Goal: Information Seeking & Learning: Learn about a topic

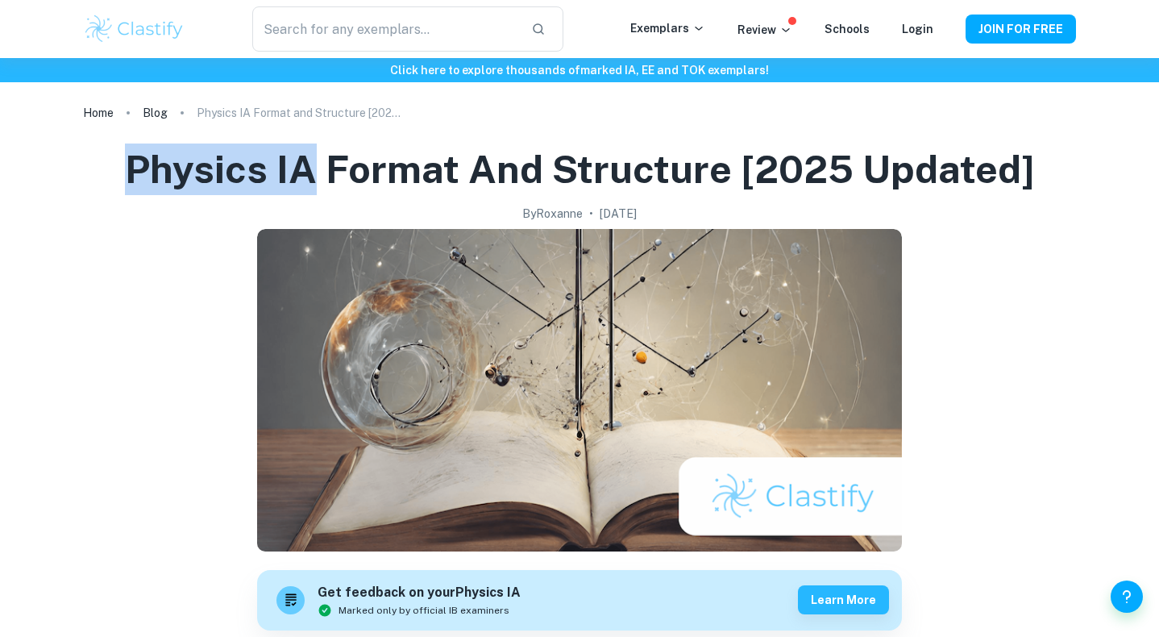
copy h1 "Physics IA"
drag, startPoint x: 114, startPoint y: 168, endPoint x: 318, endPoint y: 172, distance: 204.7
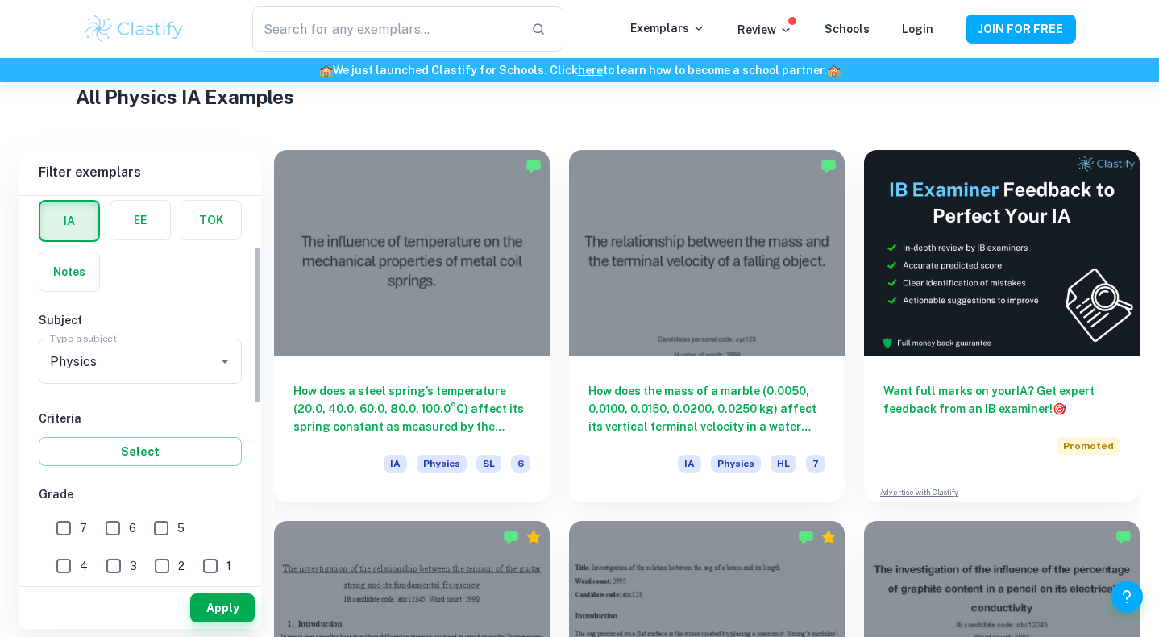
scroll to position [145, 0]
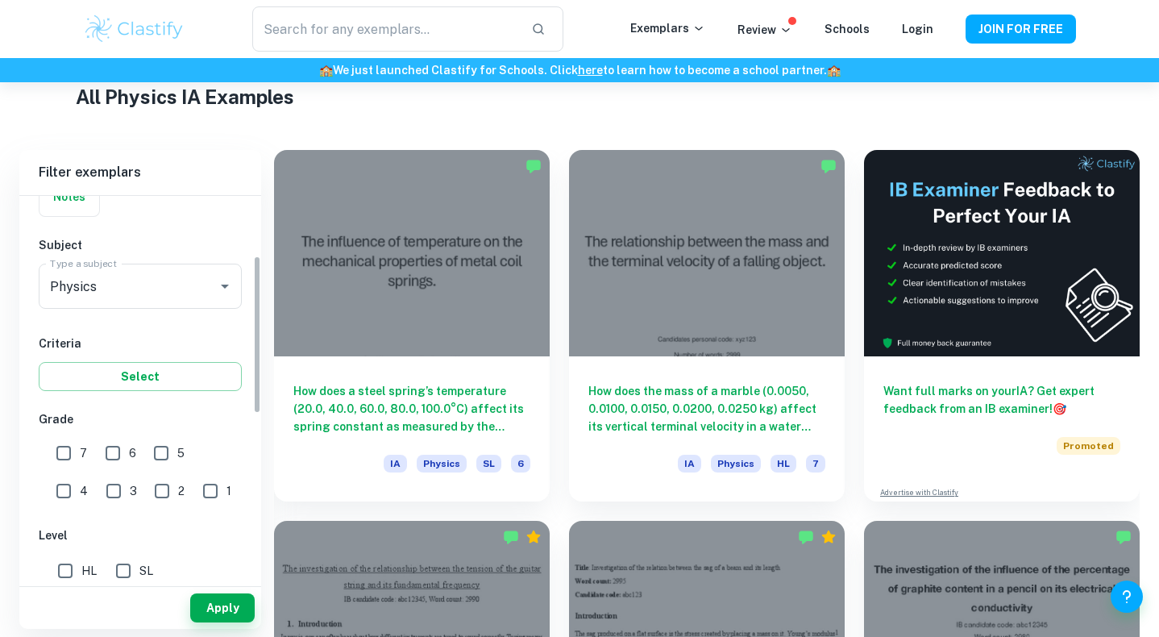
click at [63, 454] on input "7" at bounding box center [64, 453] width 32 height 32
checkbox input "true"
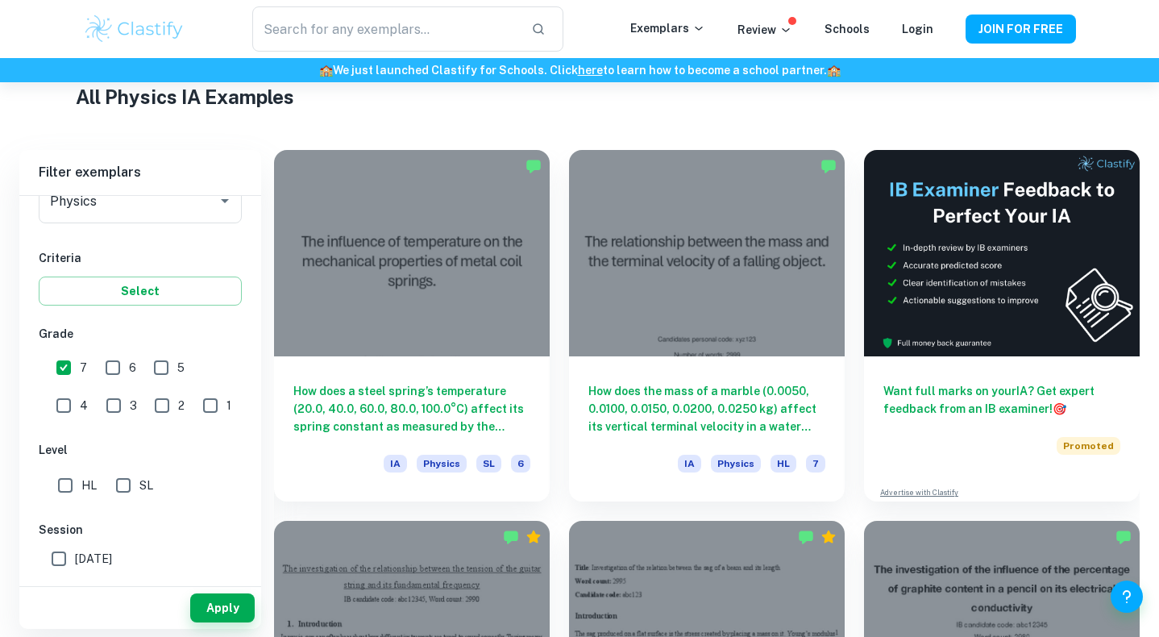
click at [125, 486] on input "SL" at bounding box center [123, 485] width 32 height 32
checkbox input "true"
click at [210, 598] on button "Apply" at bounding box center [222, 607] width 64 height 29
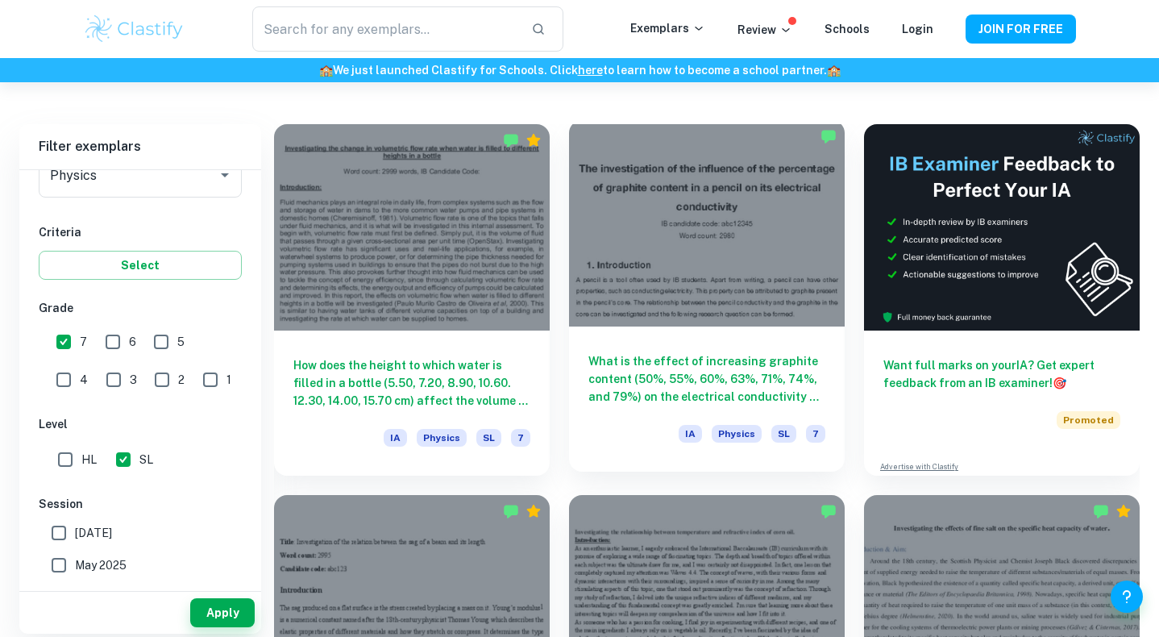
scroll to position [420, 0]
click at [679, 375] on h6 "What is the effect of increasing graphite content (50%, 55%, 60%, 63%, 71%, 74%…" at bounding box center [706, 377] width 237 height 53
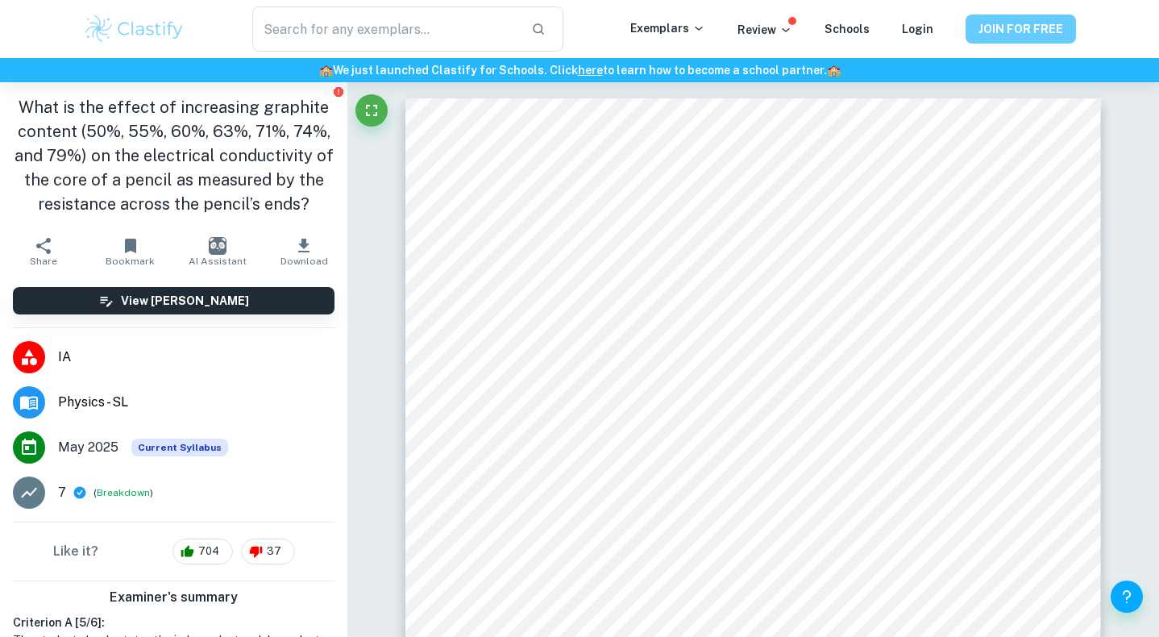
click at [978, 32] on button "JOIN FOR FREE" at bounding box center [1020, 29] width 110 height 29
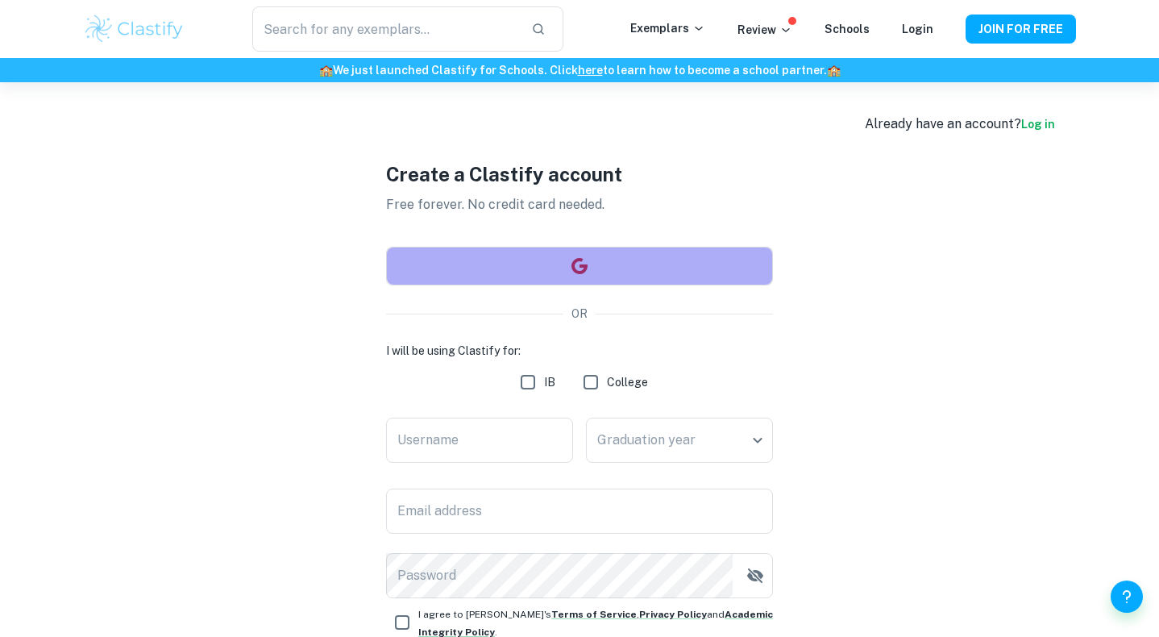
click at [570, 256] on icon "button" at bounding box center [579, 265] width 19 height 19
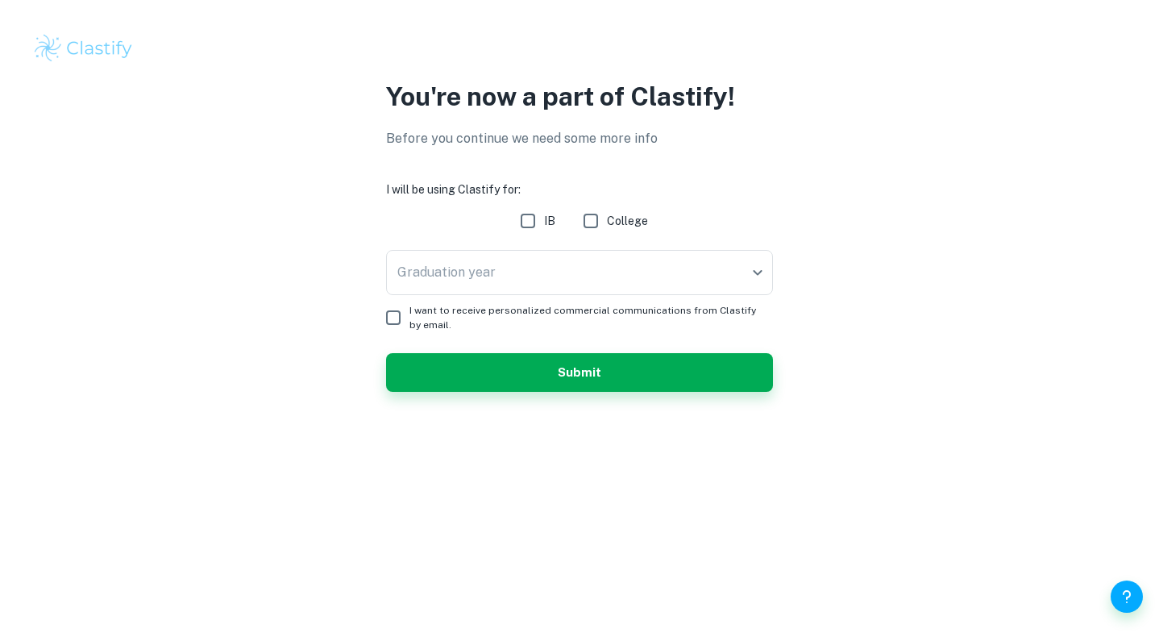
click at [528, 214] on input "IB" at bounding box center [528, 221] width 32 height 32
checkbox input "true"
click at [515, 285] on body "We value your privacy We use cookies to enhance your browsing experience, serve…" at bounding box center [579, 318] width 1159 height 637
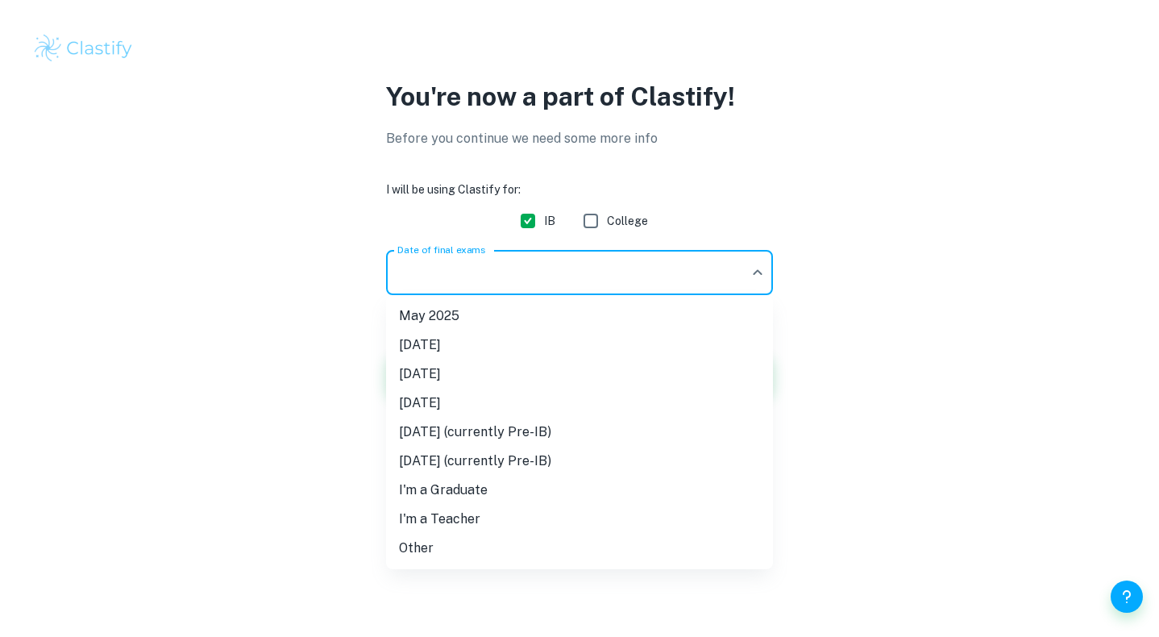
click at [840, 277] on div at bounding box center [579, 318] width 1159 height 637
click at [748, 277] on body "We value your privacy We use cookies to enhance your browsing experience, serve…" at bounding box center [579, 318] width 1159 height 637
click at [462, 373] on li "May 2026" at bounding box center [579, 373] width 387 height 29
type input "M26"
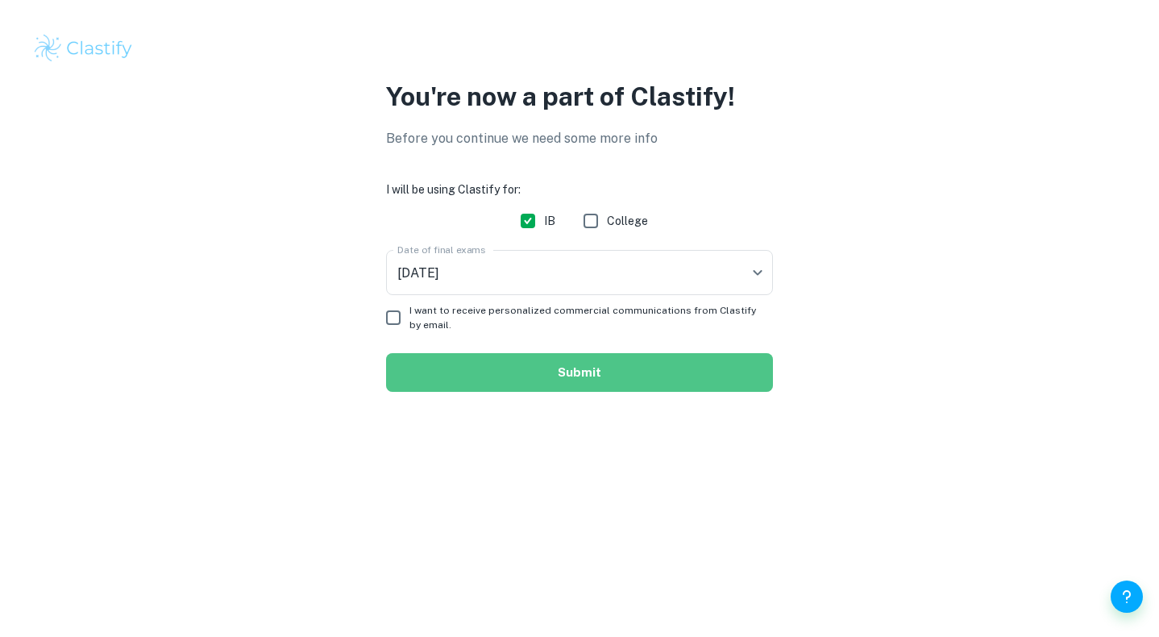
click at [488, 370] on button "Submit" at bounding box center [579, 372] width 387 height 39
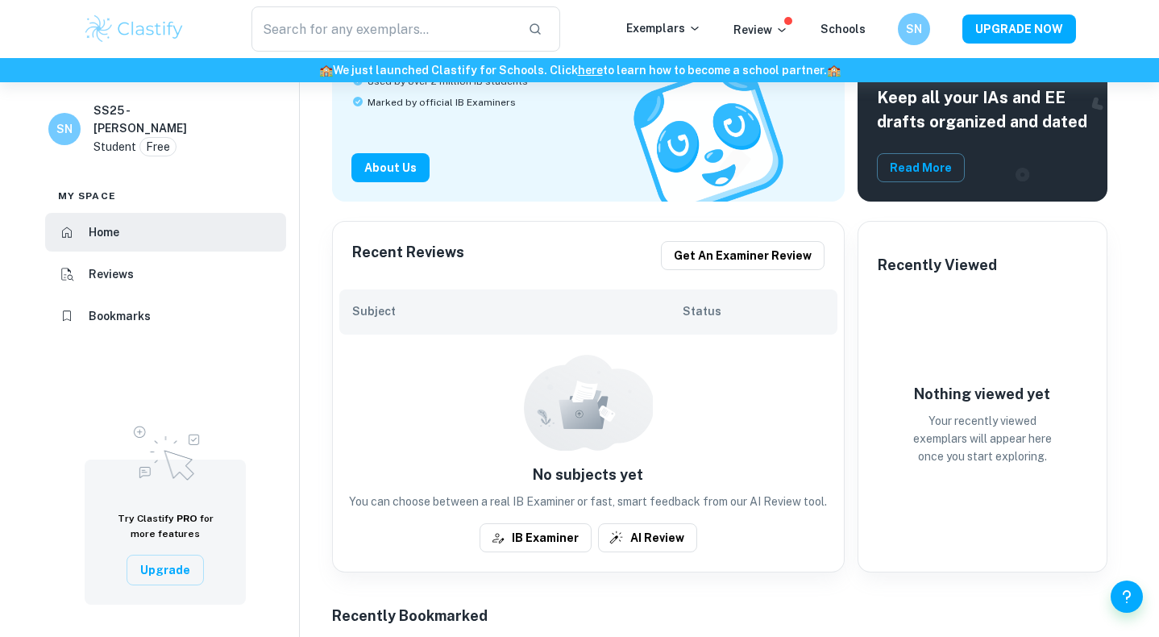
scroll to position [212, 0]
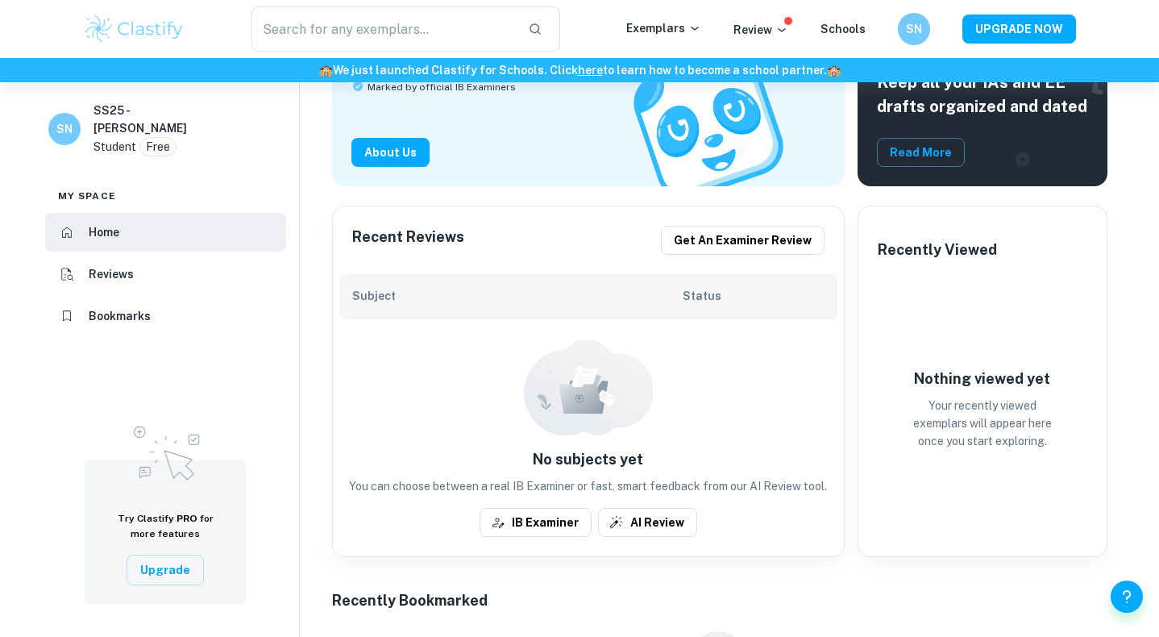
click at [696, 288] on h6 "Status" at bounding box center [754, 296] width 142 height 18
click at [359, 300] on h6 "Subject" at bounding box center [517, 296] width 330 height 18
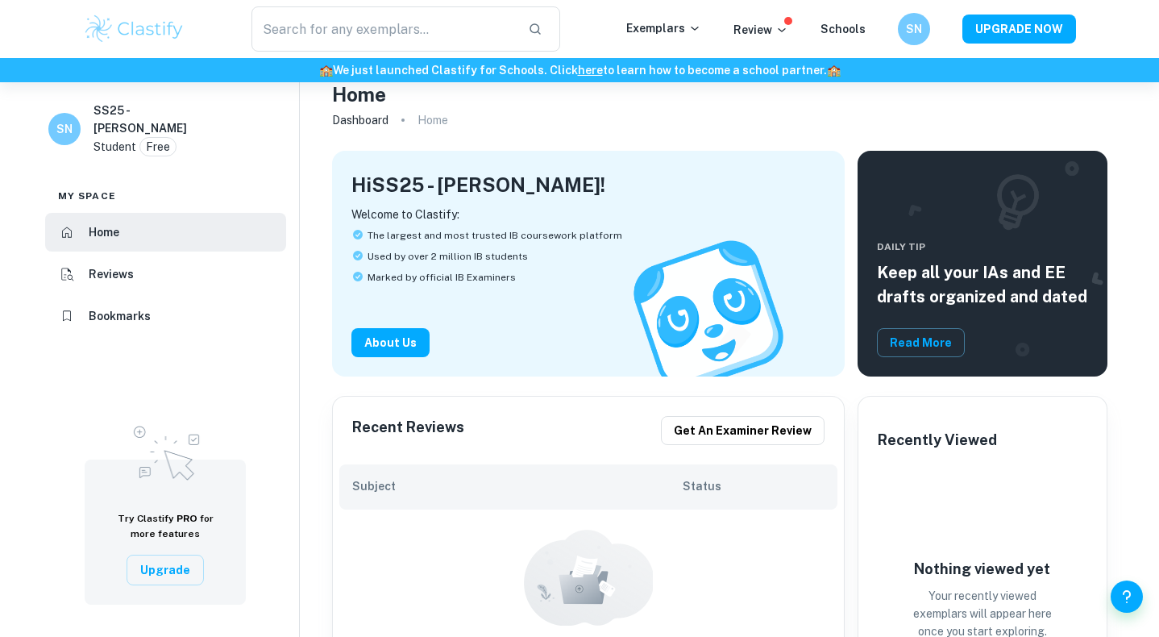
scroll to position [0, 0]
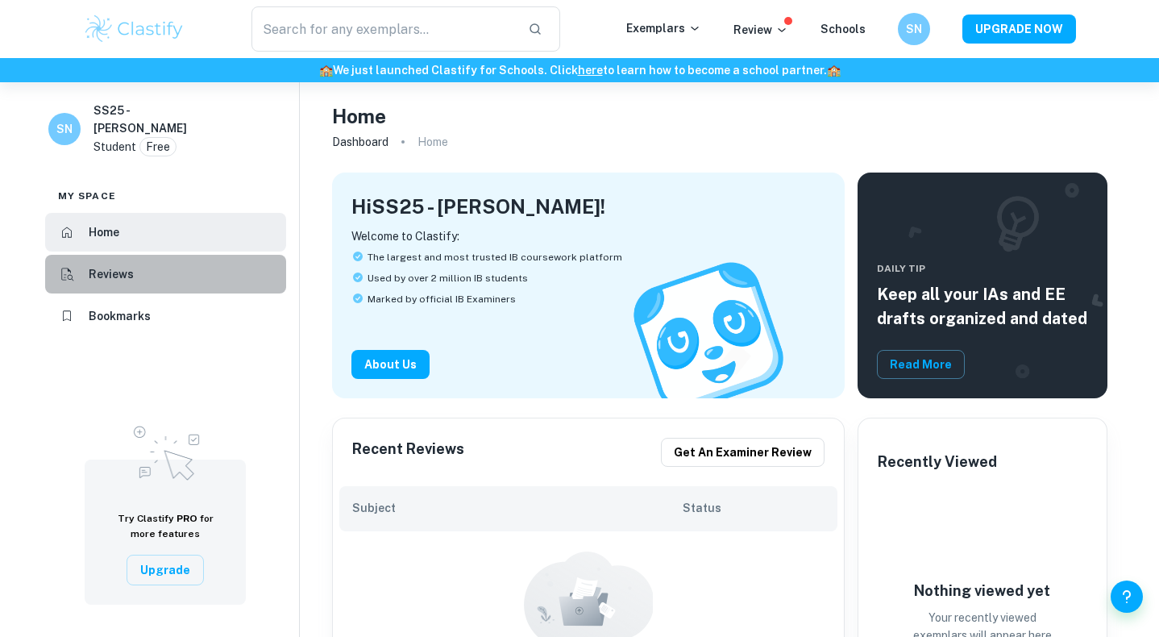
click at [129, 265] on h6 "Reviews" at bounding box center [111, 274] width 45 height 18
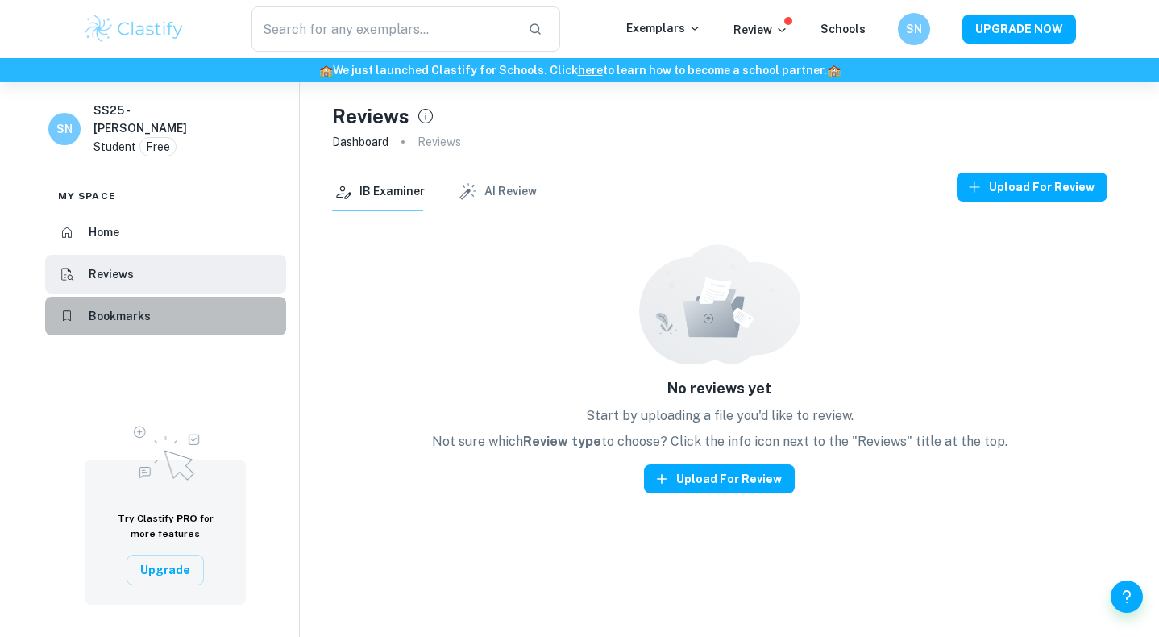
click at [150, 297] on li "Bookmarks" at bounding box center [165, 316] width 241 height 39
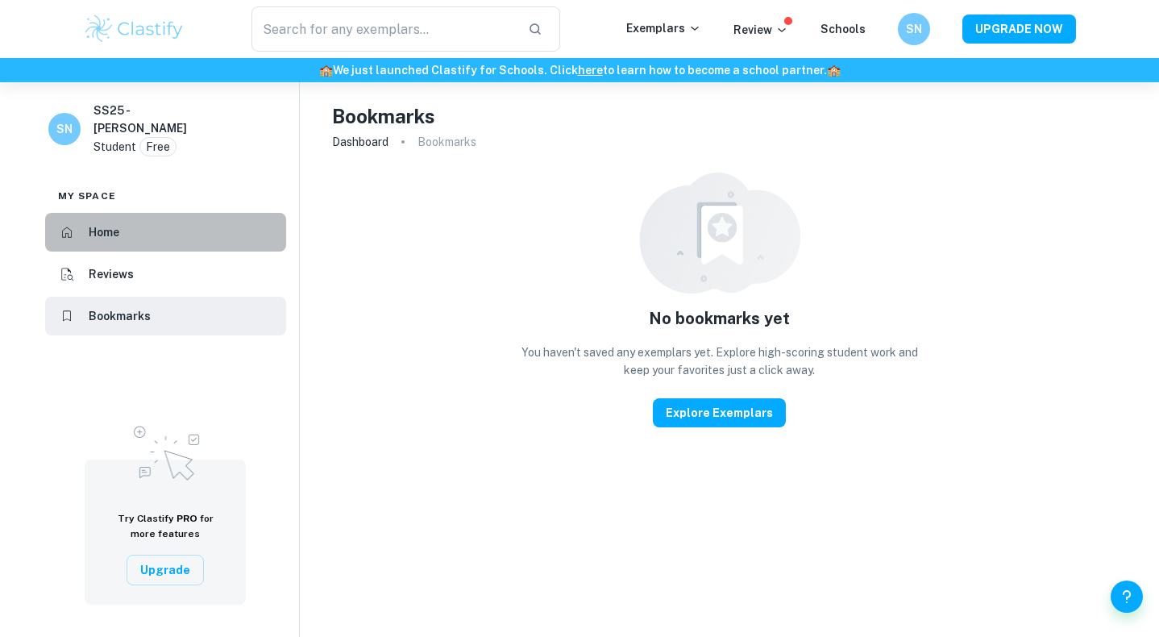
click at [151, 213] on li "Home" at bounding box center [165, 232] width 241 height 39
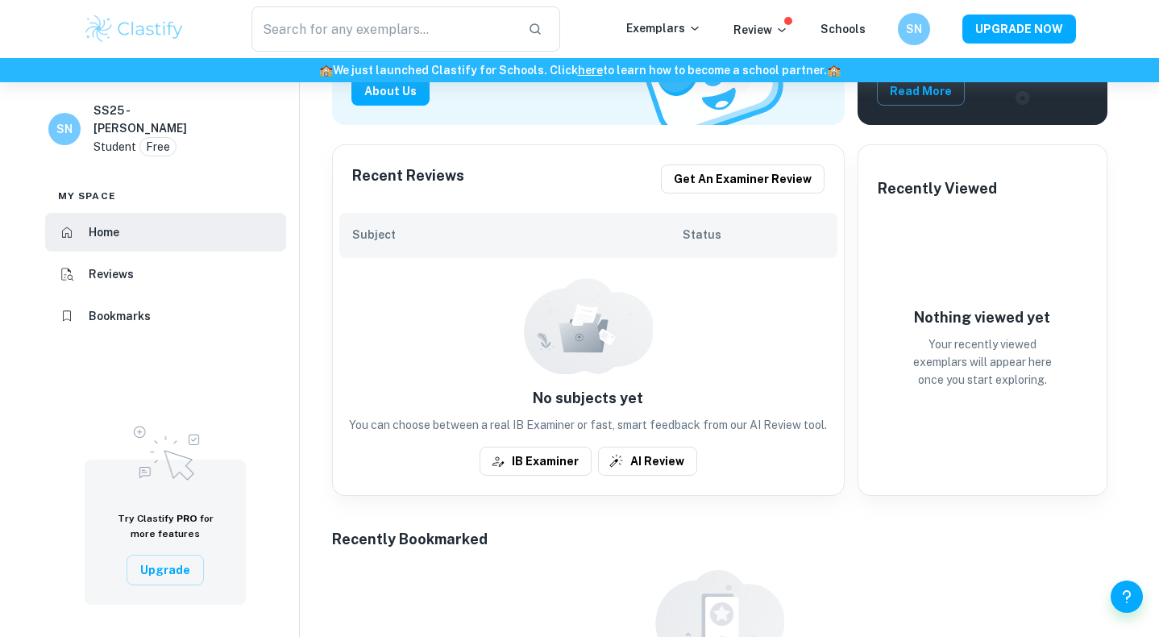
scroll to position [274, 0]
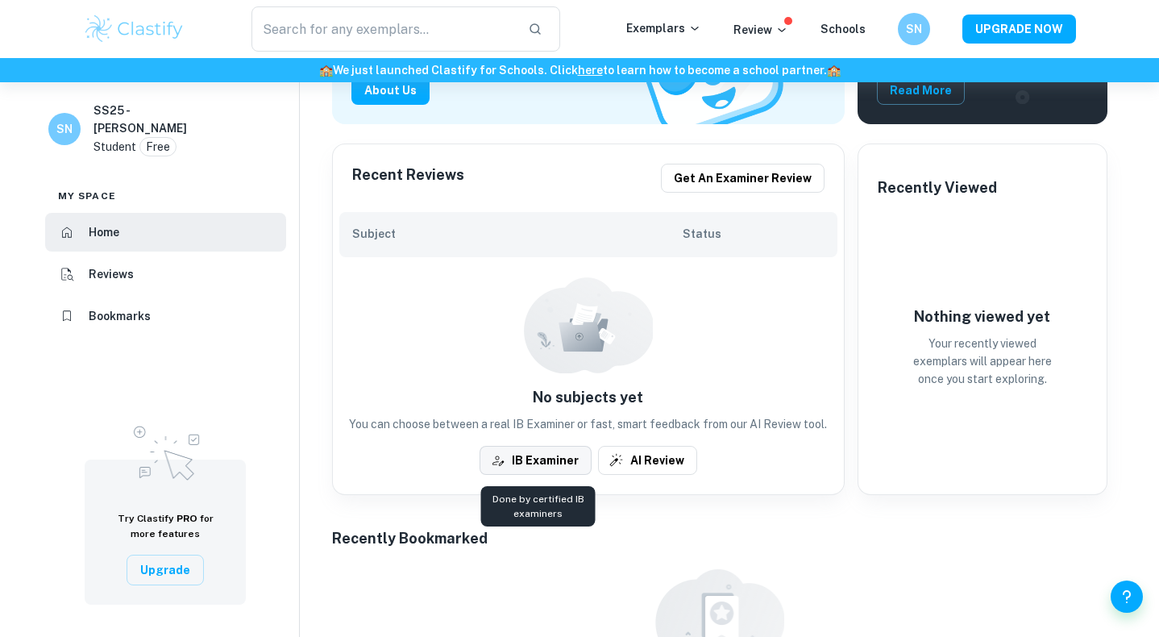
click at [544, 464] on button "IB Examiner" at bounding box center [535, 460] width 112 height 29
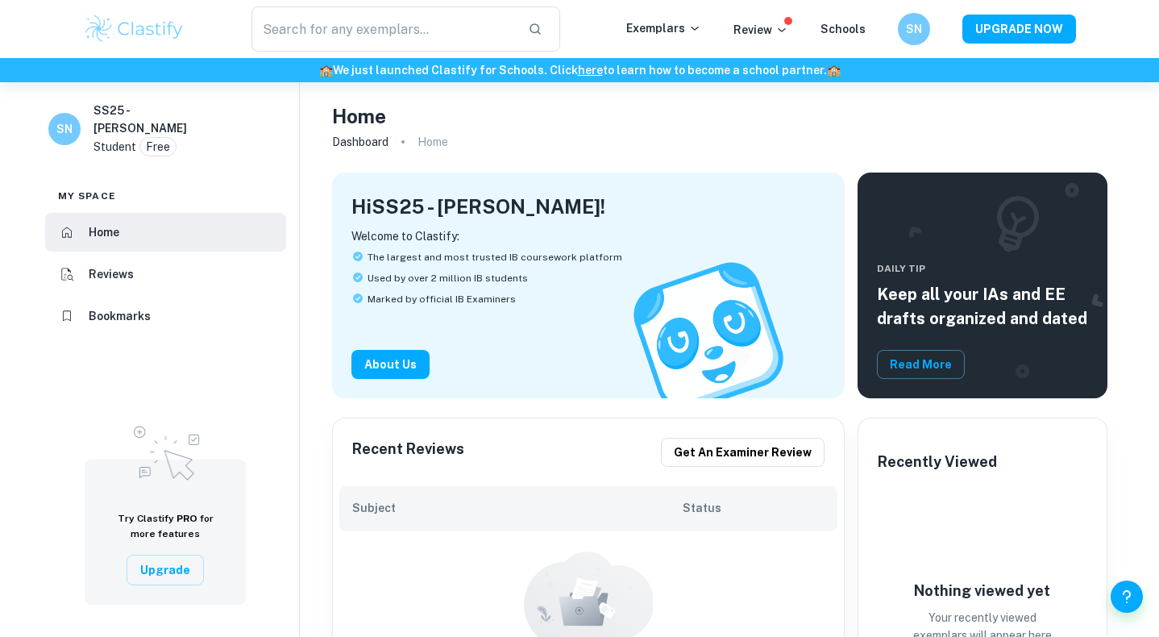
click at [588, 68] on link "here" at bounding box center [590, 70] width 25 height 13
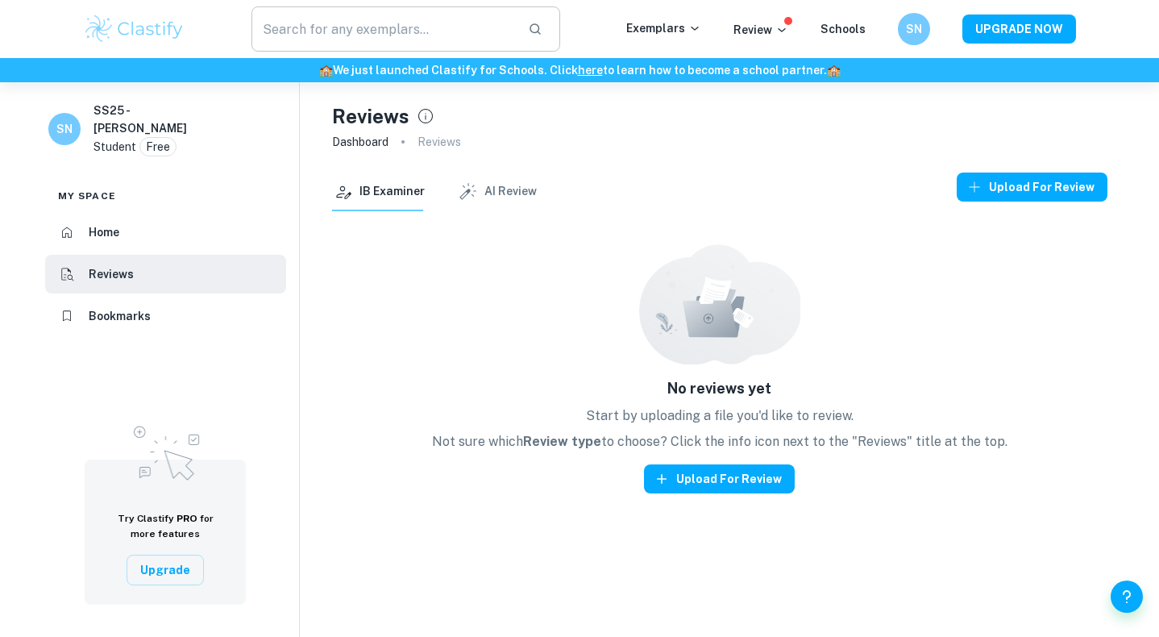
click at [354, 31] on input "text" at bounding box center [382, 28] width 263 height 45
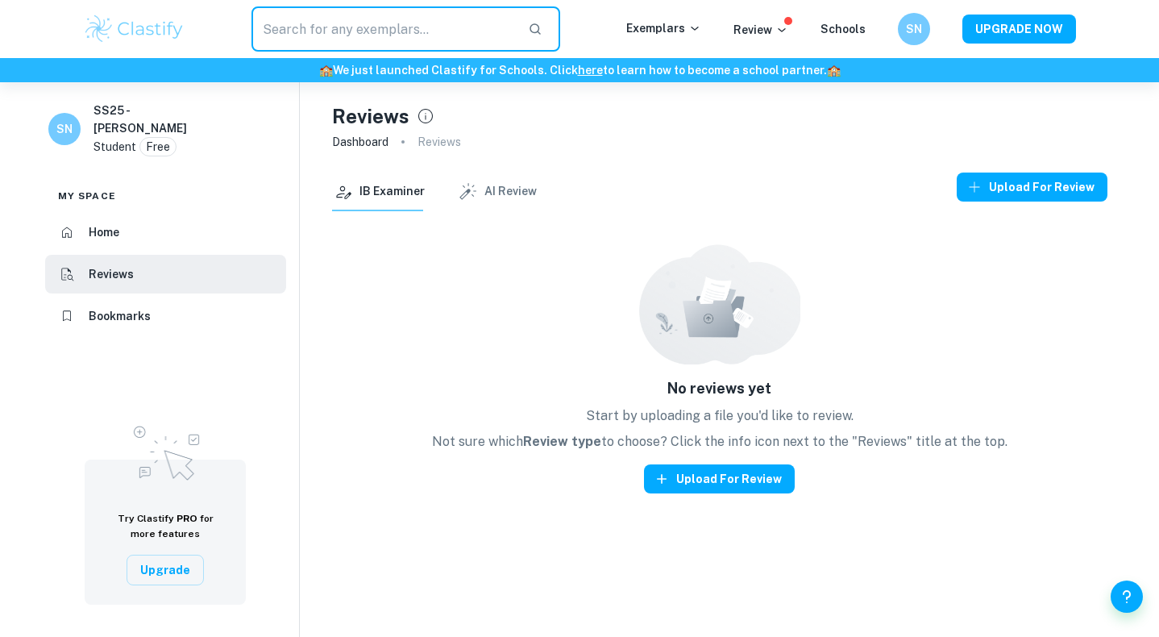
paste input "Physics IA"
type input "Physics IA example"
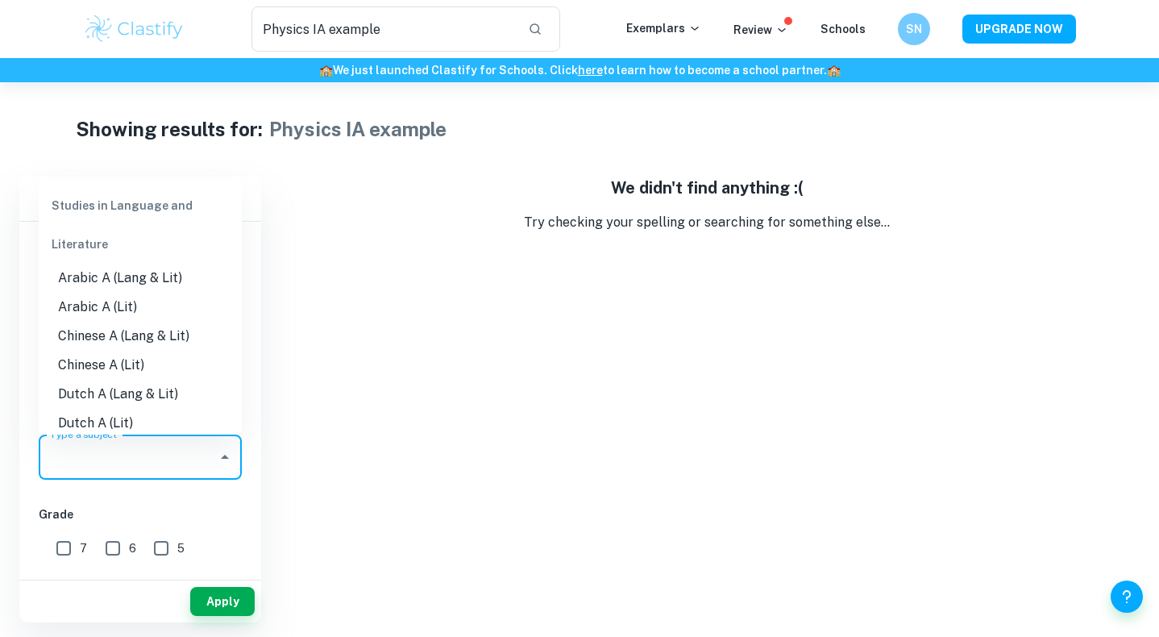
click at [136, 448] on input "Type a subject" at bounding box center [128, 457] width 164 height 31
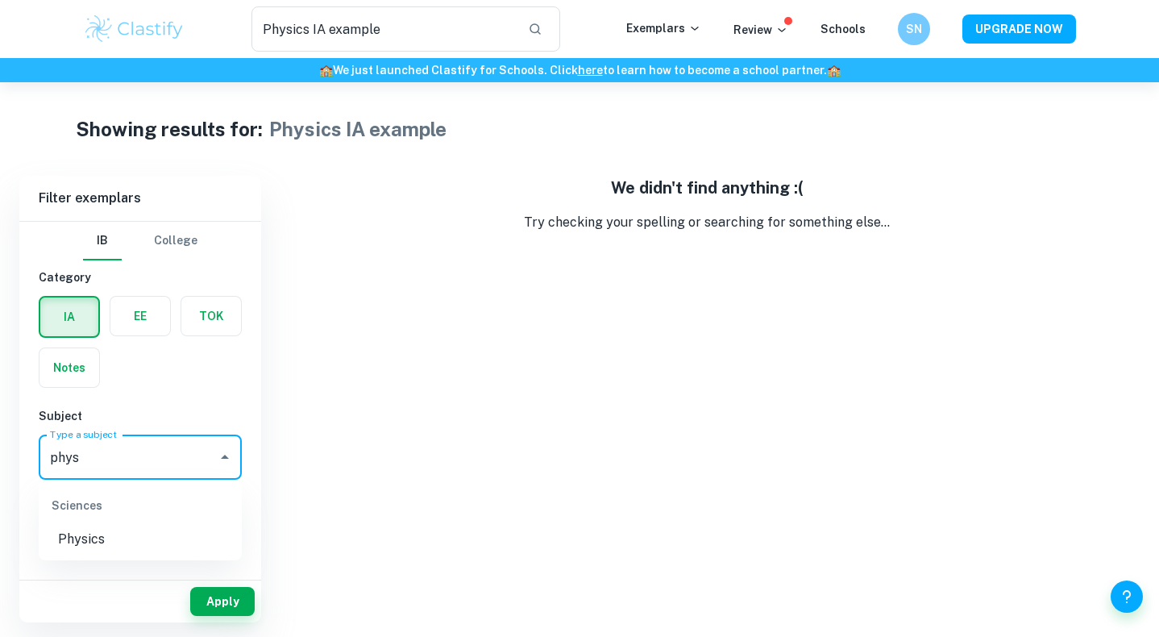
click at [68, 550] on li "Physics" at bounding box center [140, 539] width 203 height 29
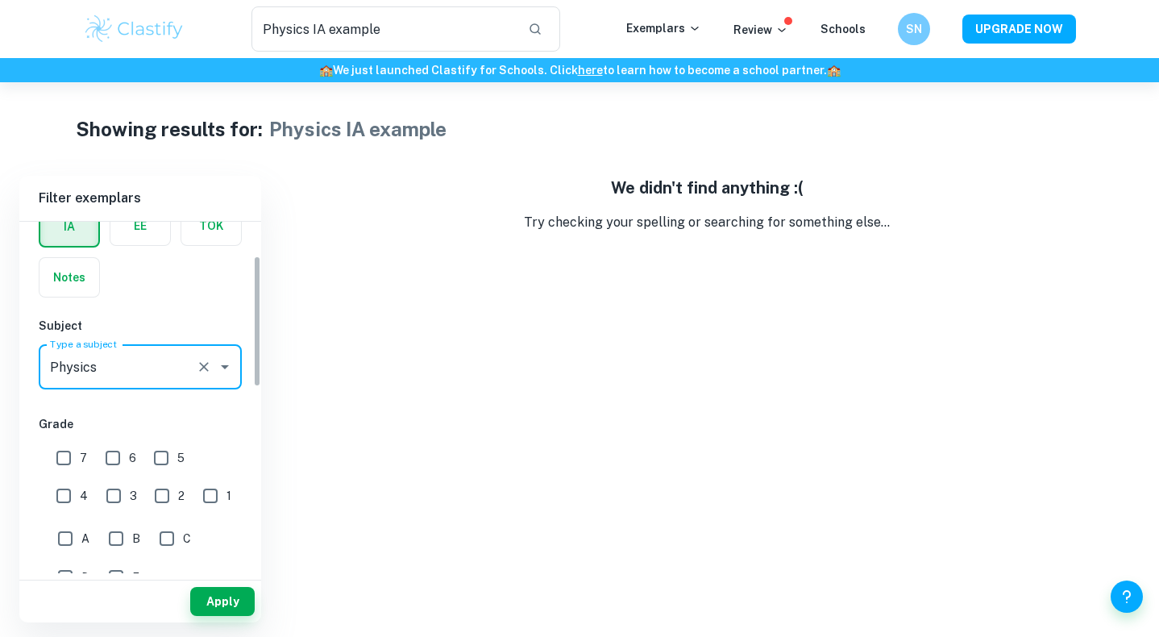
type input "Physics"
click at [68, 457] on input "7" at bounding box center [64, 458] width 32 height 32
checkbox input "true"
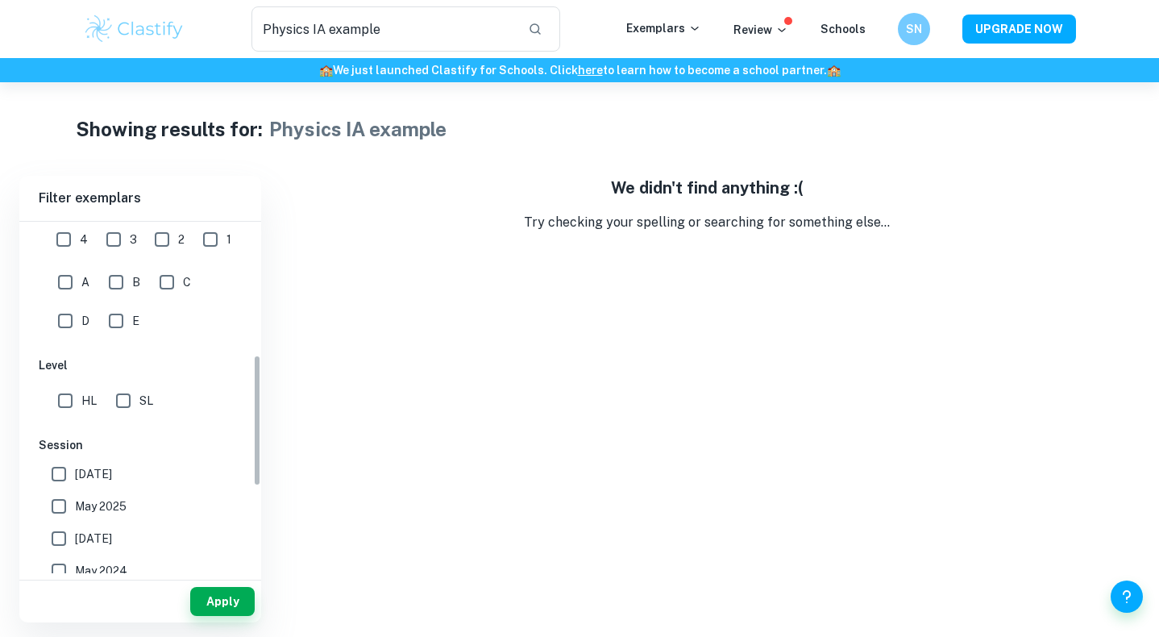
scroll to position [392, 0]
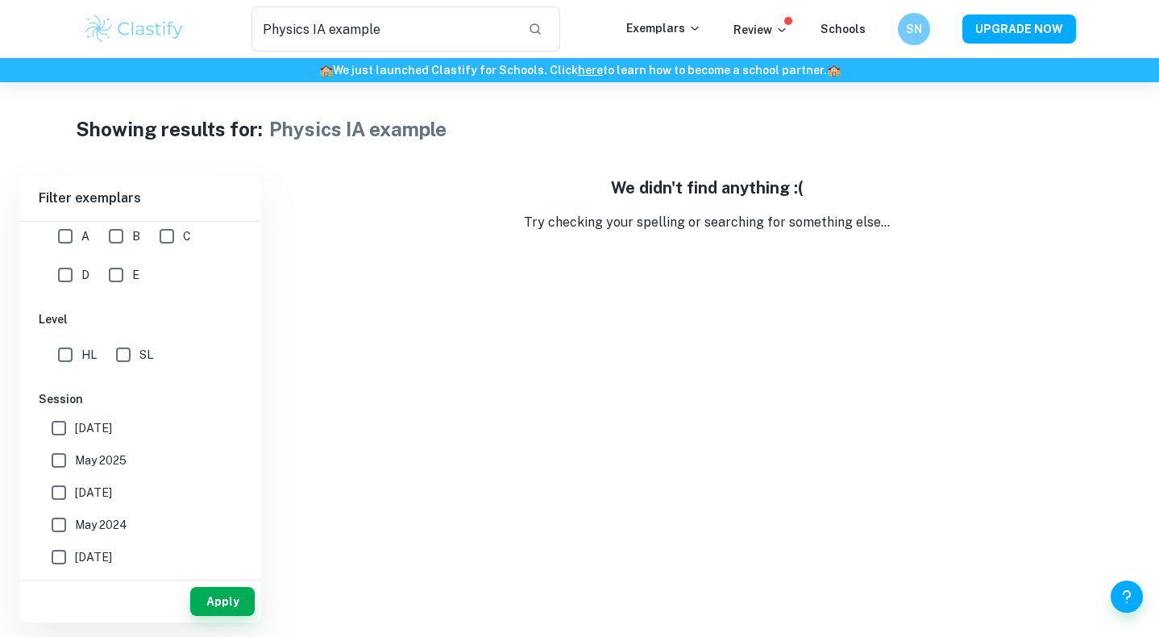
click at [126, 358] on input "SL" at bounding box center [123, 354] width 32 height 32
checkbox input "true"
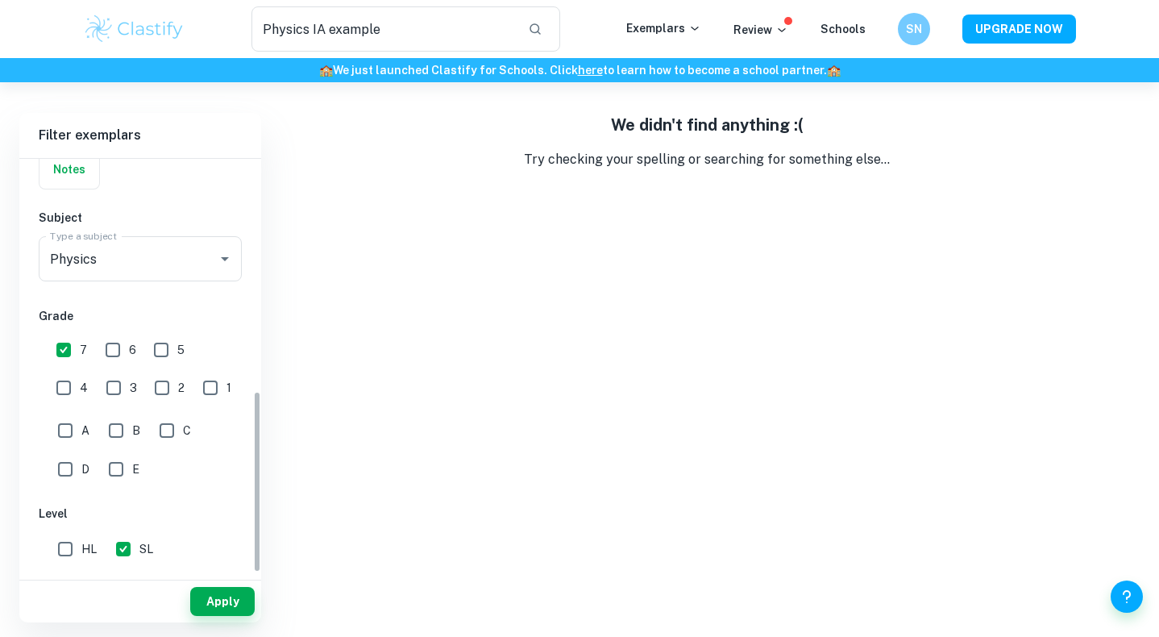
scroll to position [0, 0]
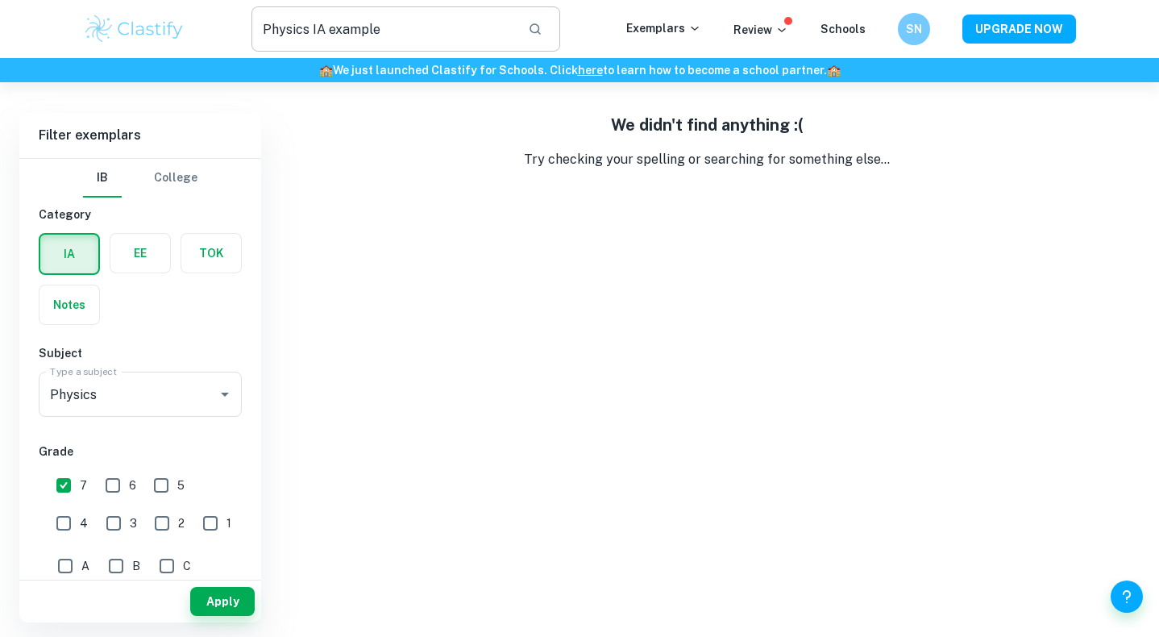
click at [347, 36] on input "Physics IA example" at bounding box center [382, 28] width 263 height 45
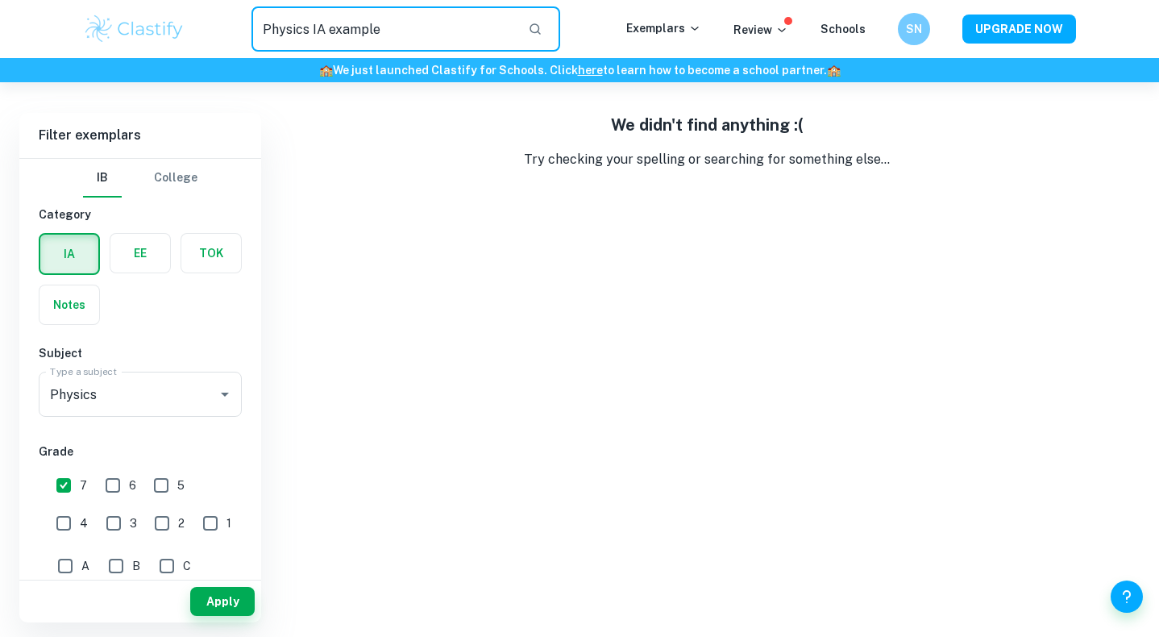
click at [347, 36] on input "Physics IA example" at bounding box center [382, 28] width 263 height 45
type input "Physics IA"
click at [321, 28] on input "Physics IA" at bounding box center [382, 28] width 263 height 45
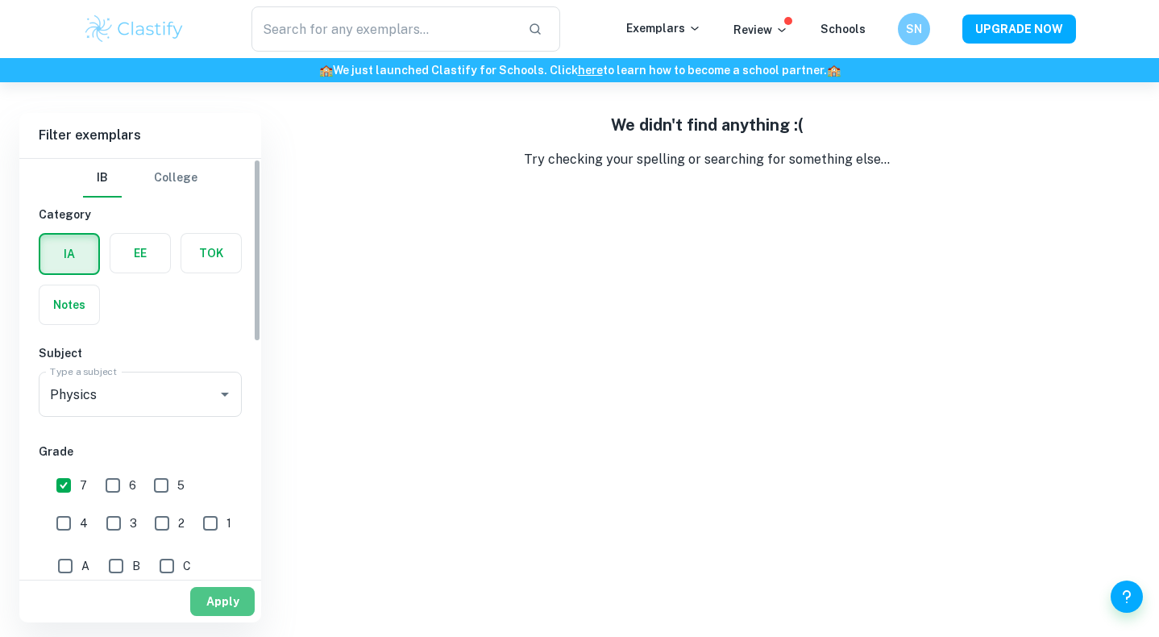
click at [218, 595] on button "Apply" at bounding box center [222, 601] width 64 height 29
type input "Physics IA example"
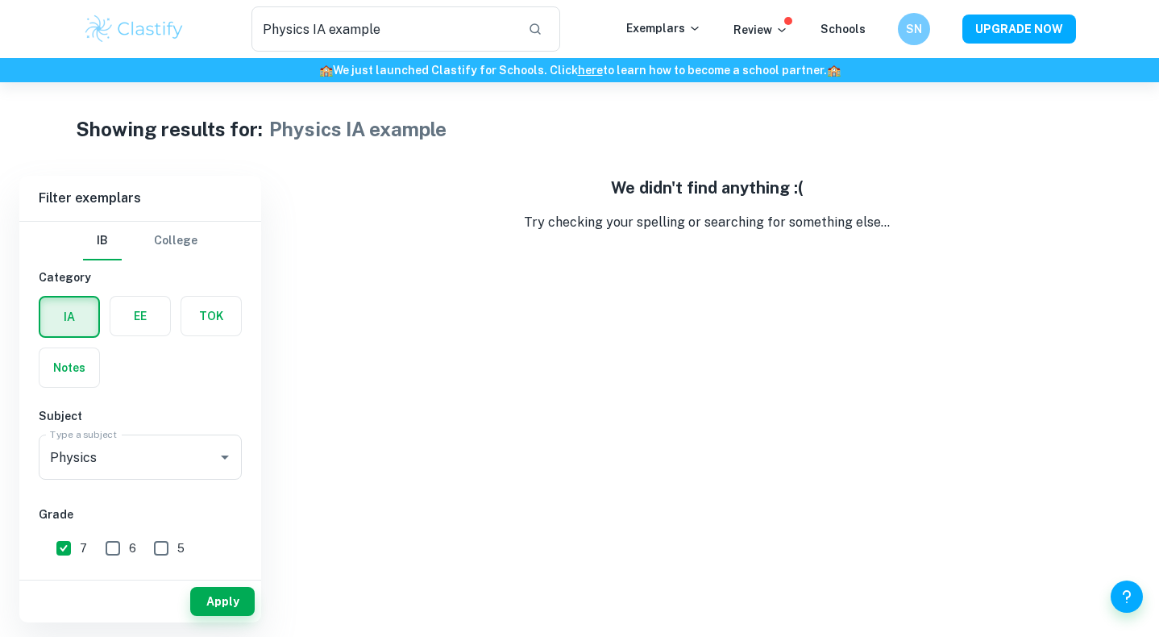
click at [107, 17] on img at bounding box center [134, 29] width 102 height 32
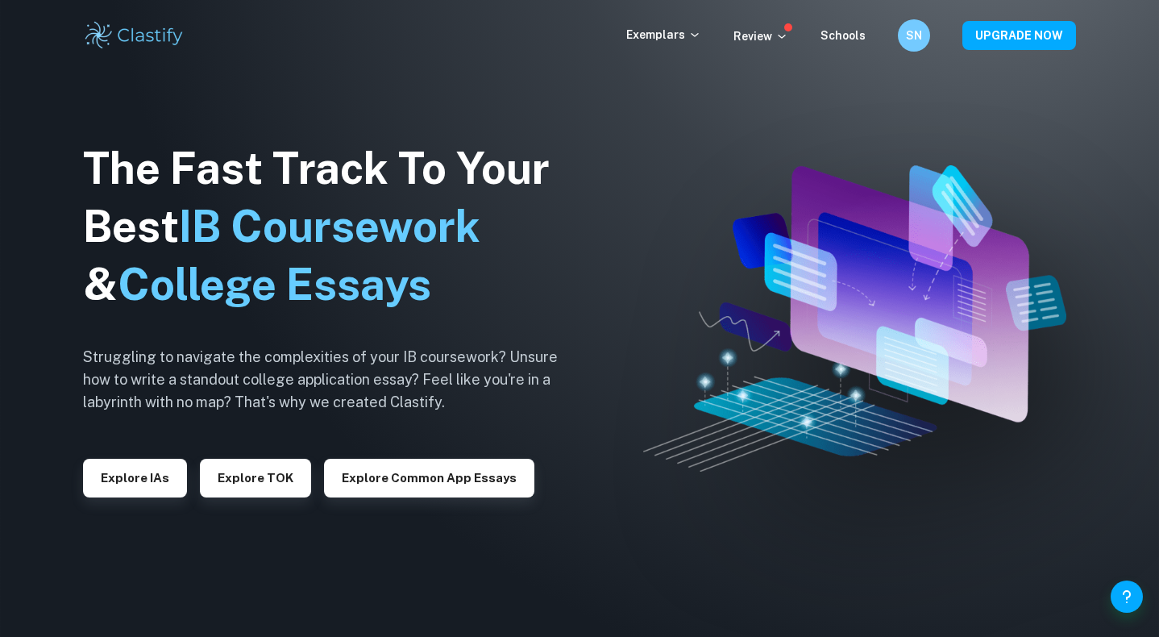
click at [108, 31] on img at bounding box center [134, 35] width 102 height 32
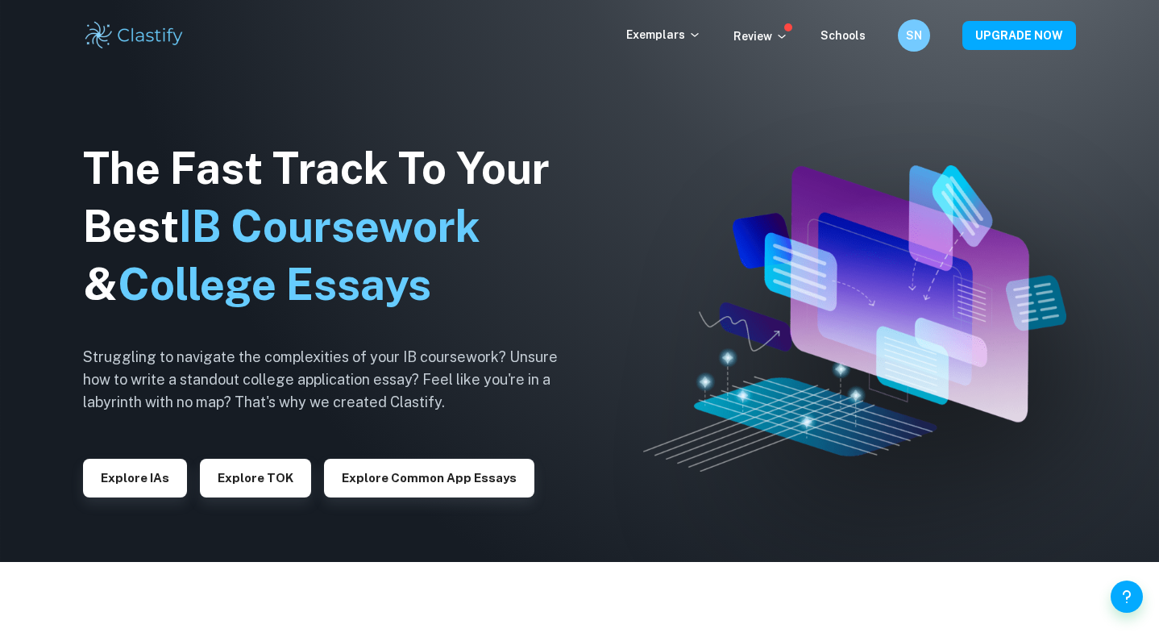
scroll to position [102, 0]
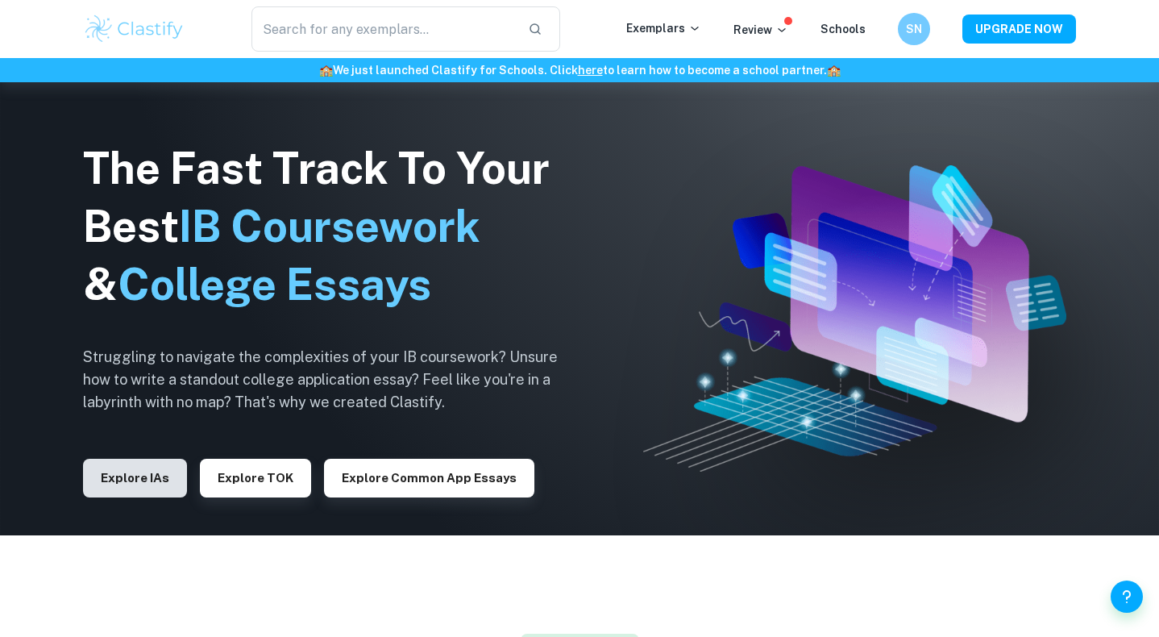
click at [142, 484] on button "Explore IAs" at bounding box center [135, 478] width 104 height 39
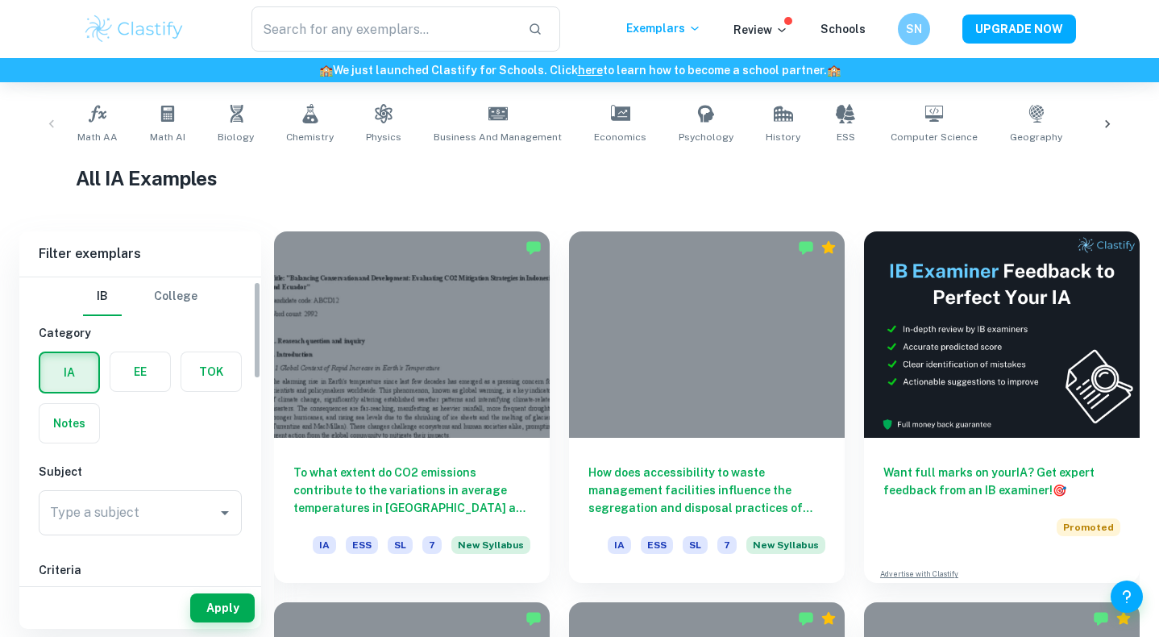
scroll to position [14, 0]
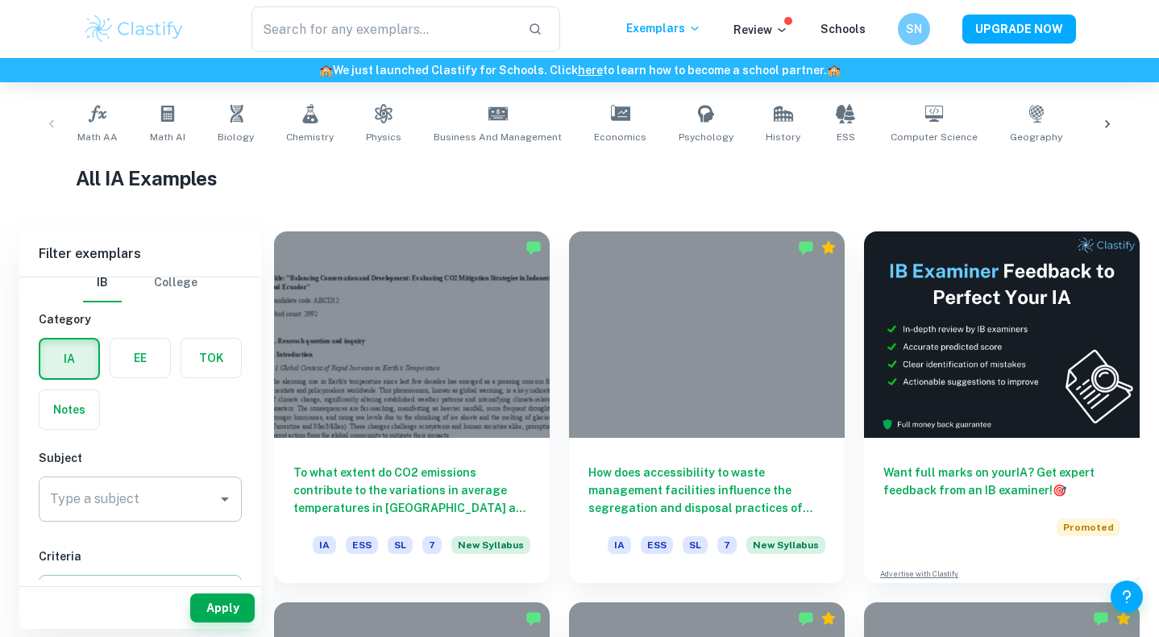
click at [152, 503] on input "Type a subject" at bounding box center [128, 498] width 164 height 31
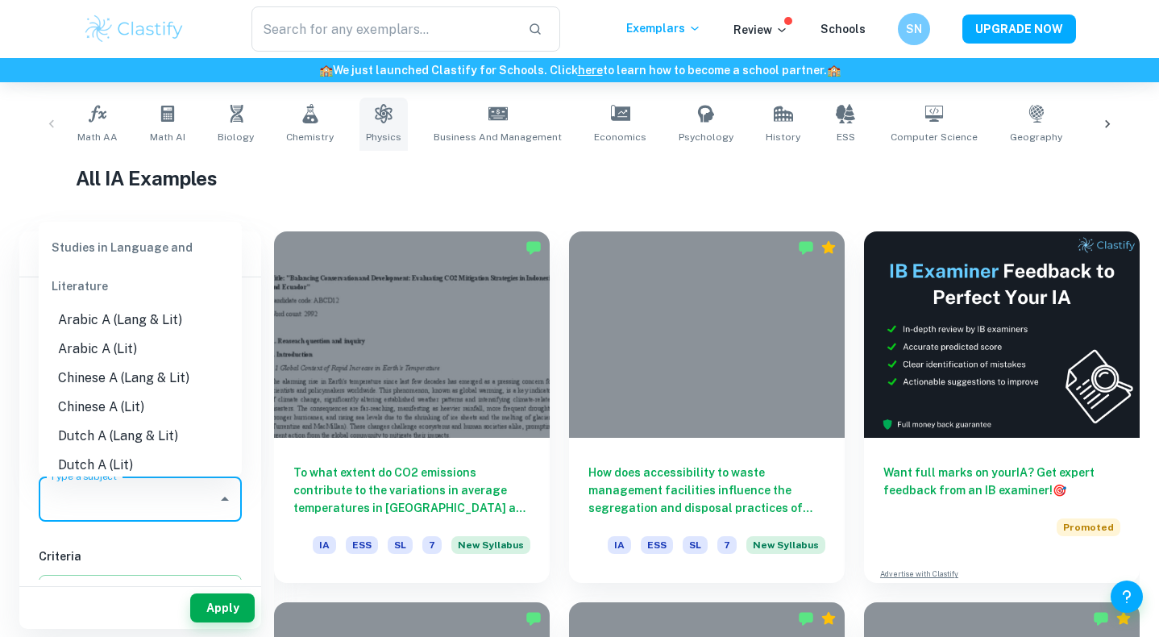
click at [376, 131] on span "Physics" at bounding box center [383, 137] width 35 height 15
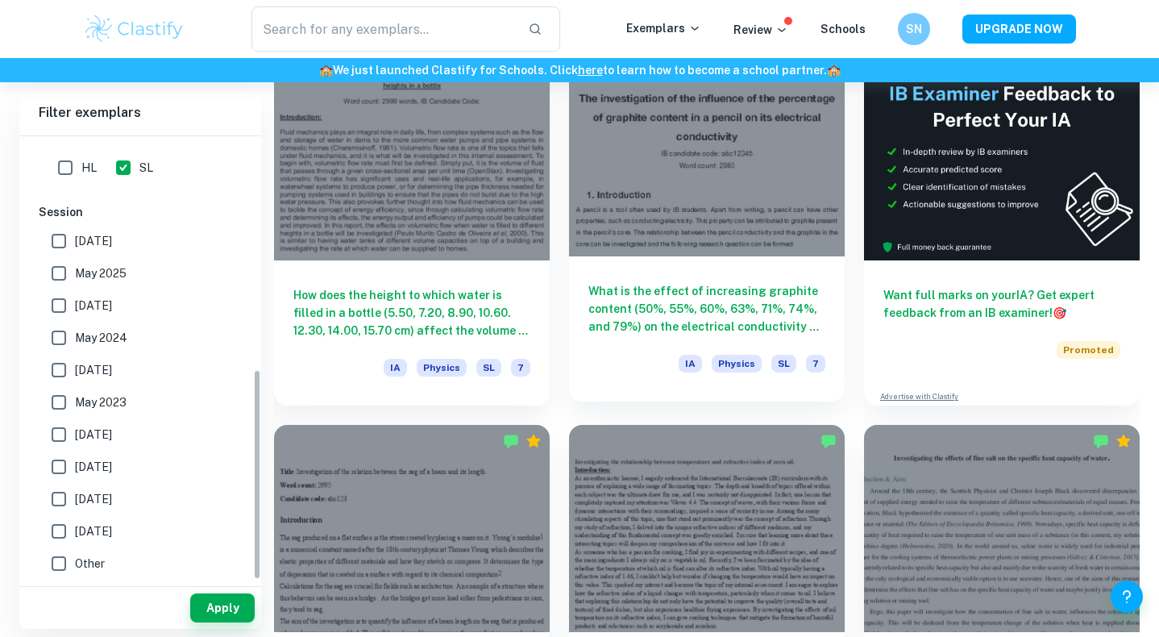
scroll to position [490, 0]
click at [688, 297] on h6 "What is the effect of increasing graphite content (50%, 55%, 60%, 63%, 71%, 74%…" at bounding box center [706, 307] width 237 height 53
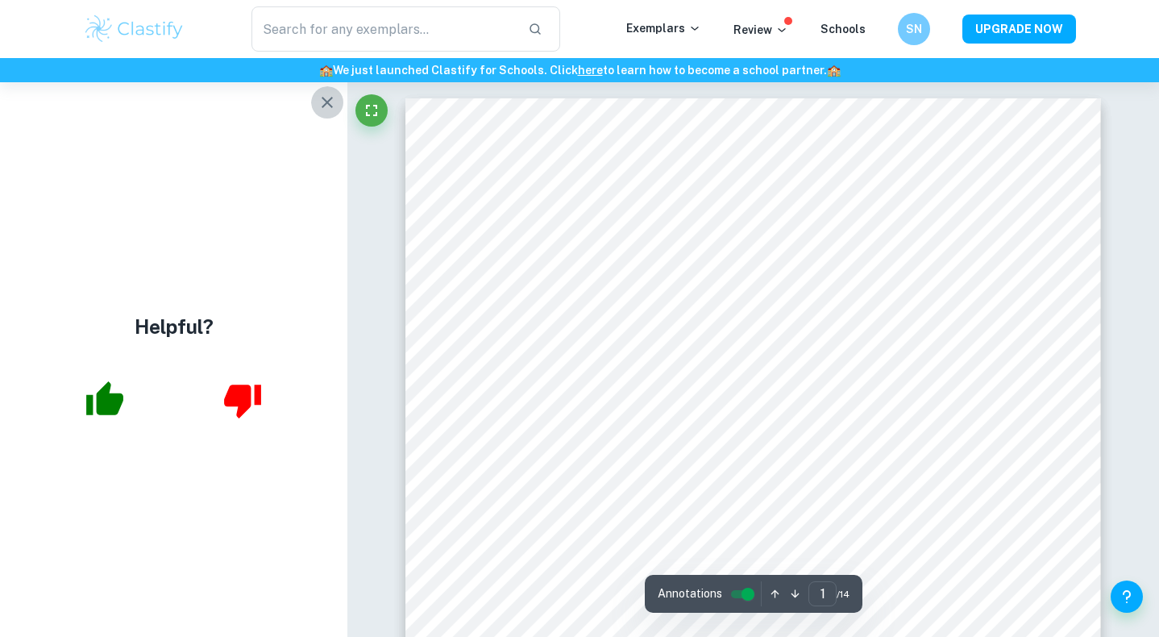
click at [327, 102] on icon "button" at bounding box center [327, 102] width 11 height 11
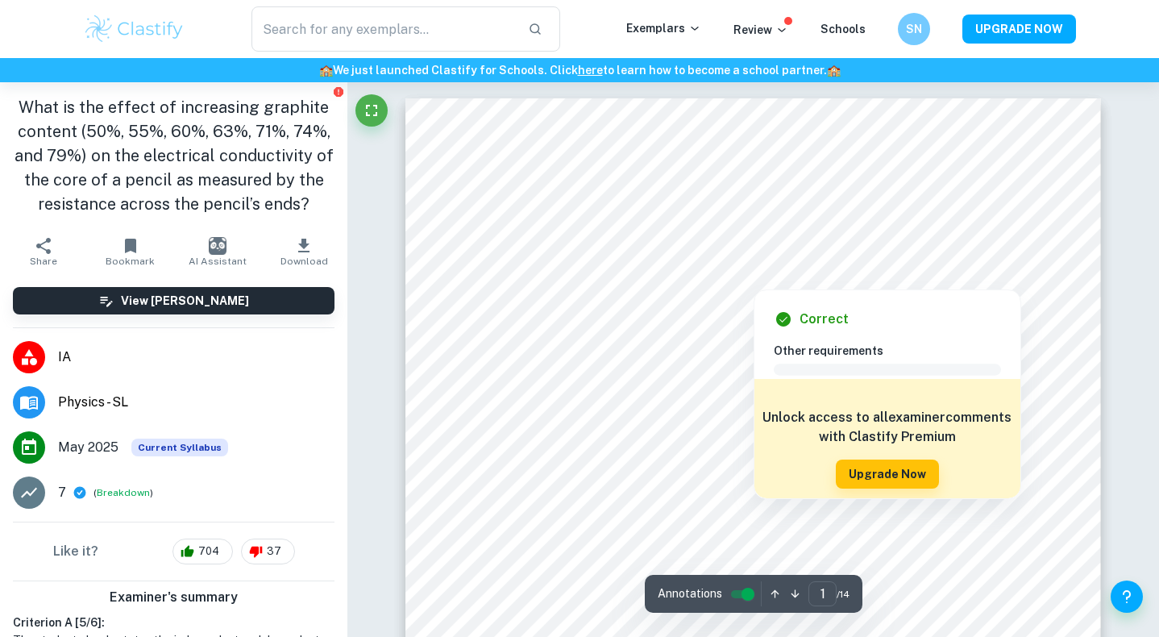
click at [725, 242] on div at bounding box center [753, 235] width 459 height 54
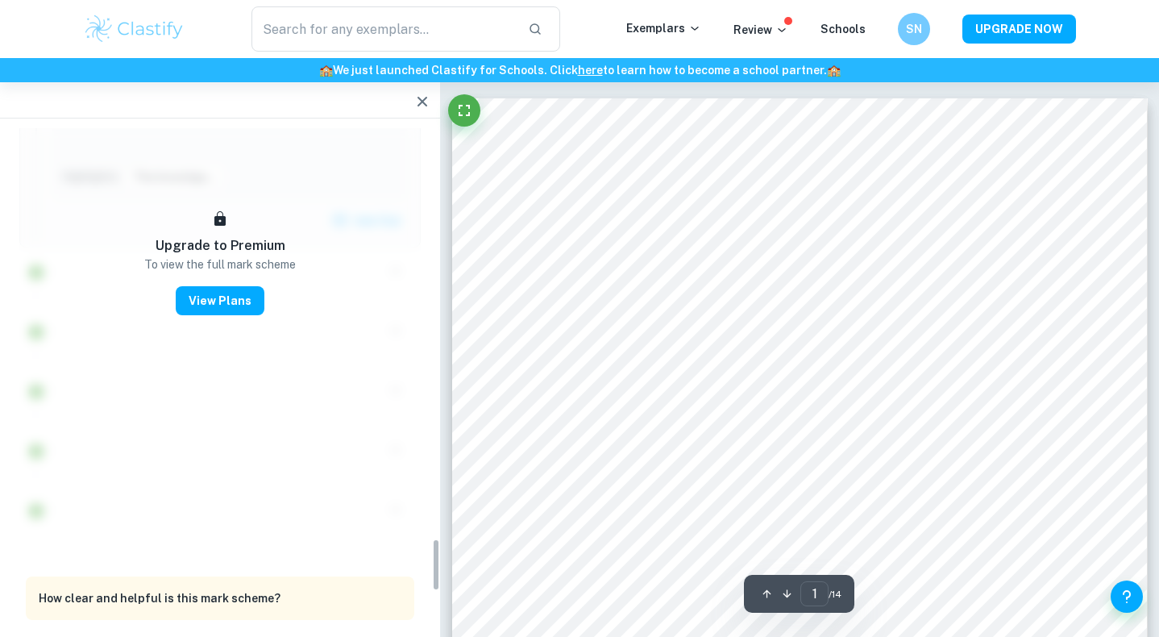
scroll to position [3872, 0]
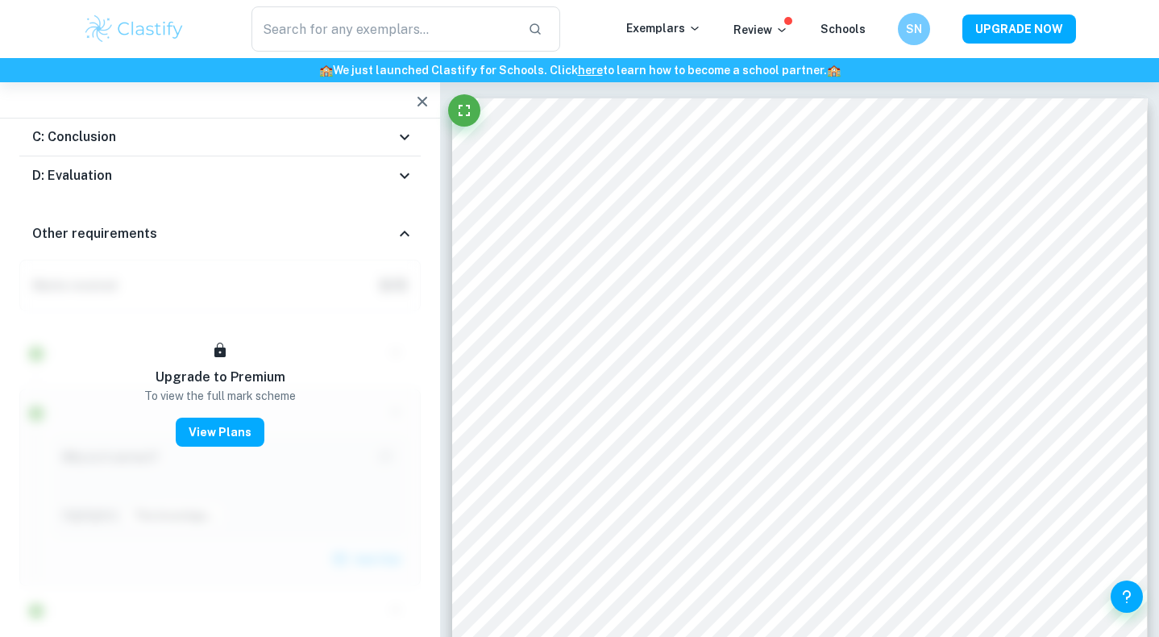
click at [408, 166] on icon at bounding box center [404, 175] width 19 height 19
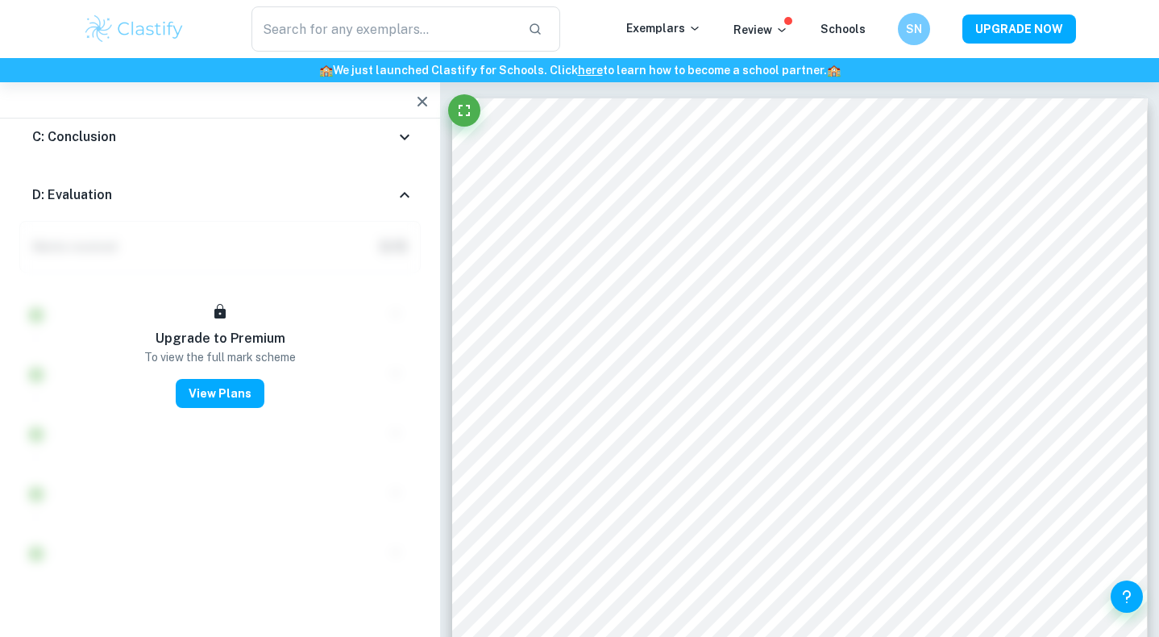
click at [405, 169] on div "D: Evaluation" at bounding box center [219, 195] width 401 height 52
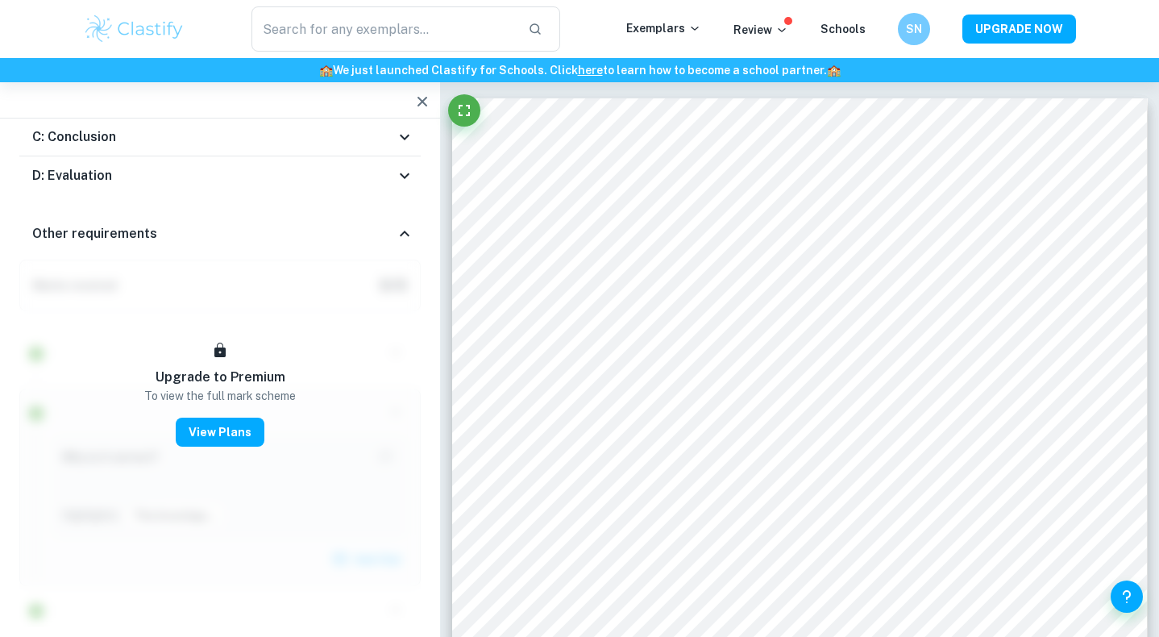
click at [395, 224] on icon at bounding box center [404, 233] width 19 height 19
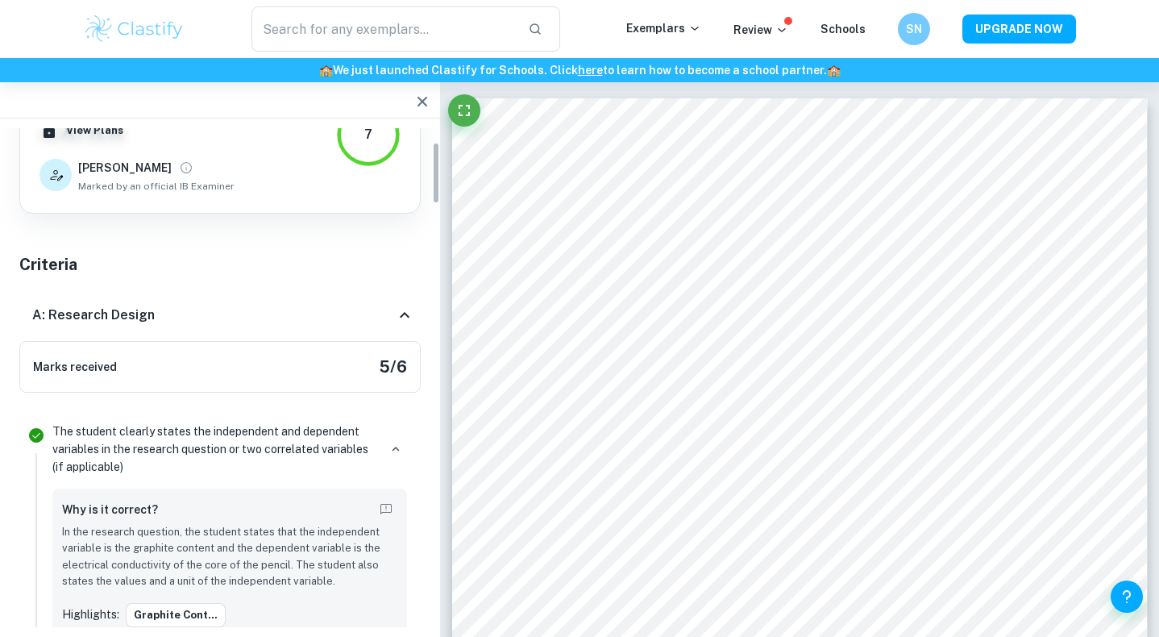
scroll to position [0, 0]
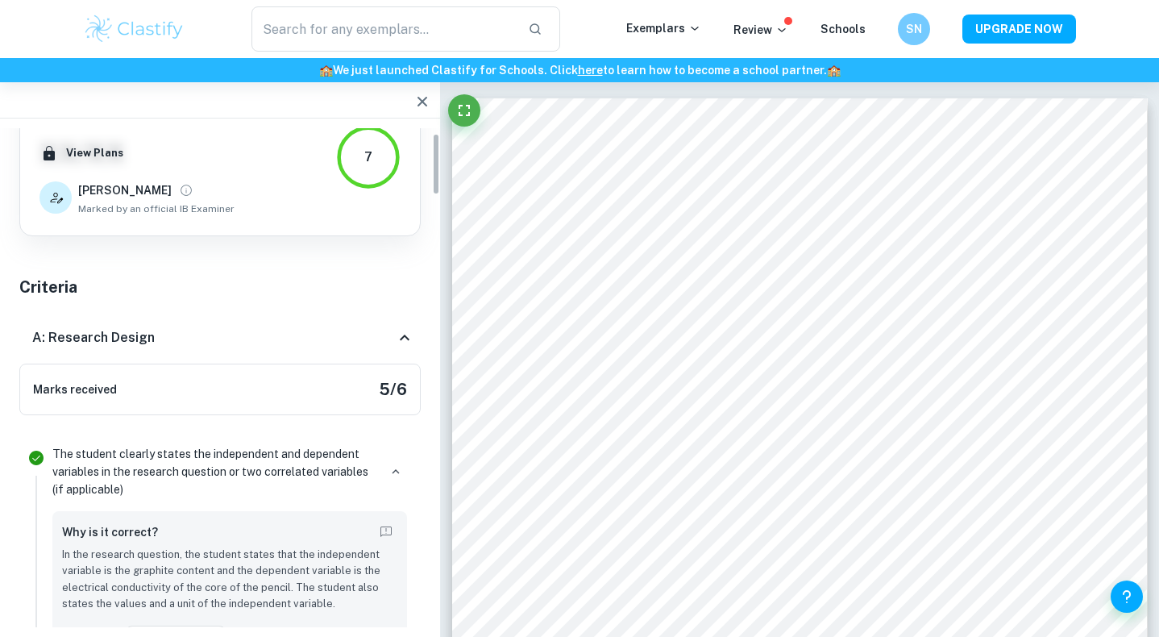
click at [236, 456] on p "The student clearly states the independent and dependent variables in the resea…" at bounding box center [215, 471] width 326 height 53
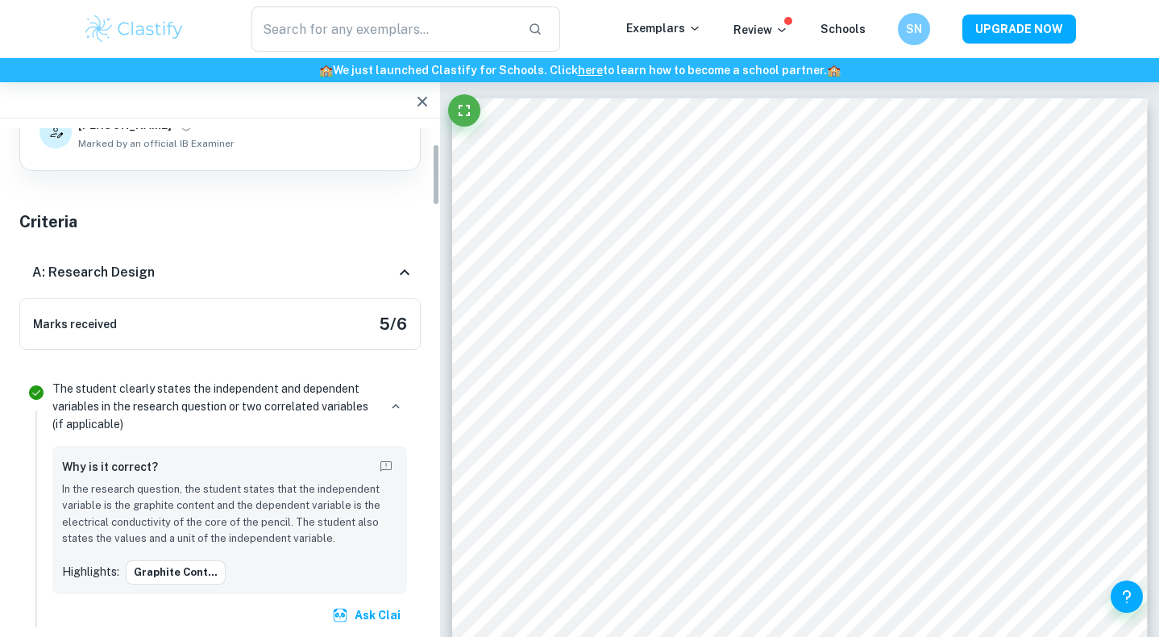
scroll to position [127, 0]
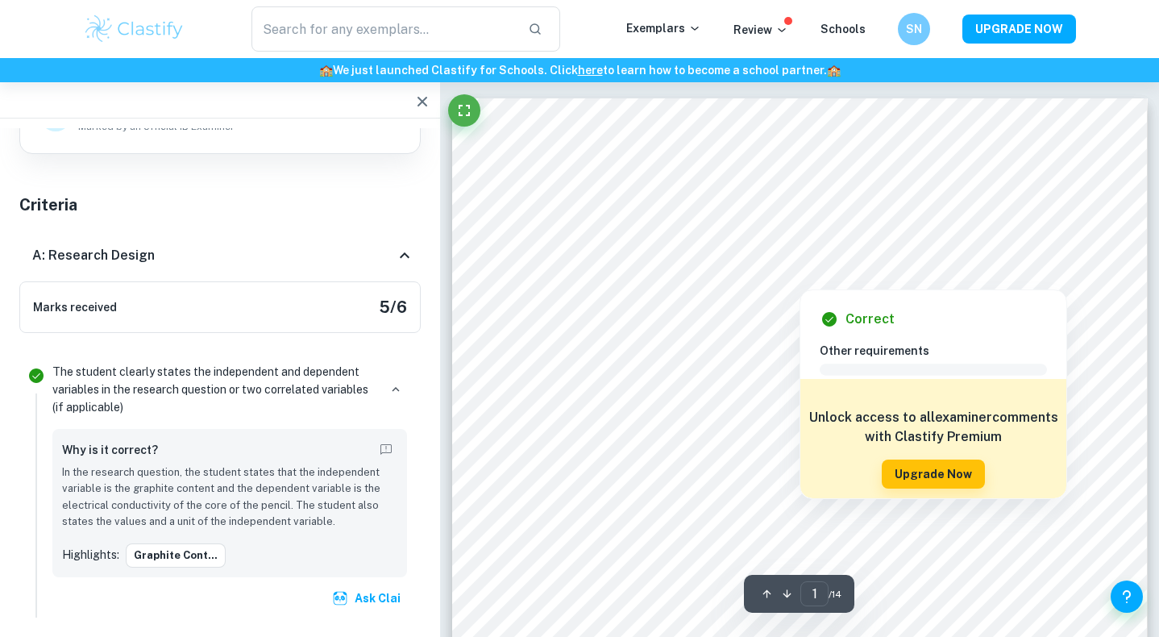
click at [795, 240] on div at bounding box center [800, 235] width 459 height 54
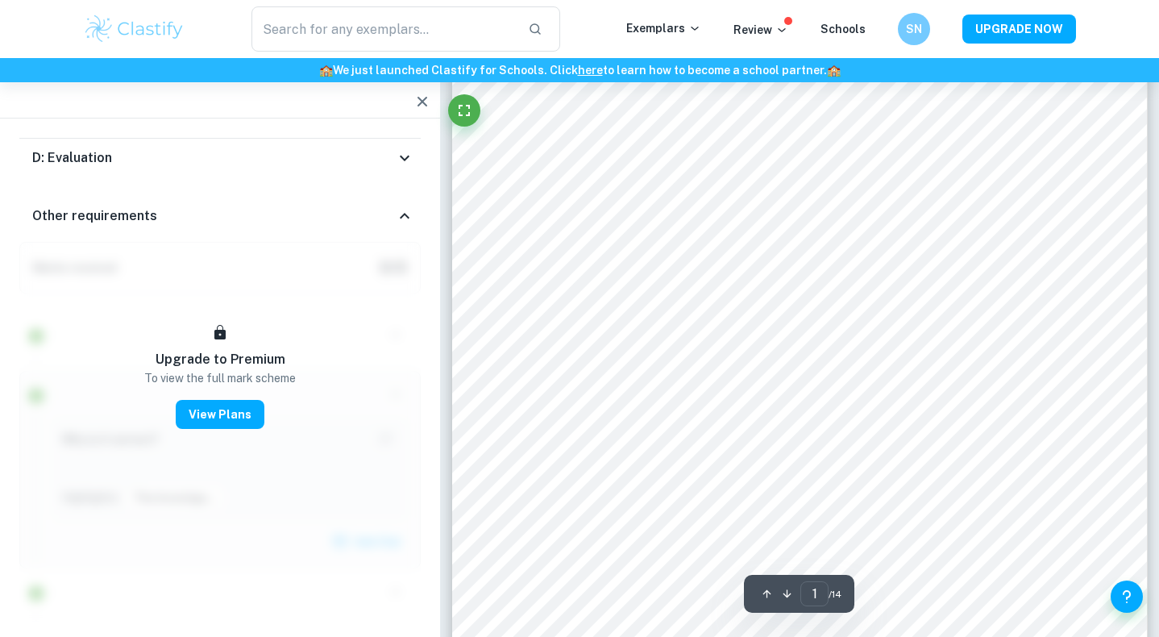
scroll to position [120, 0]
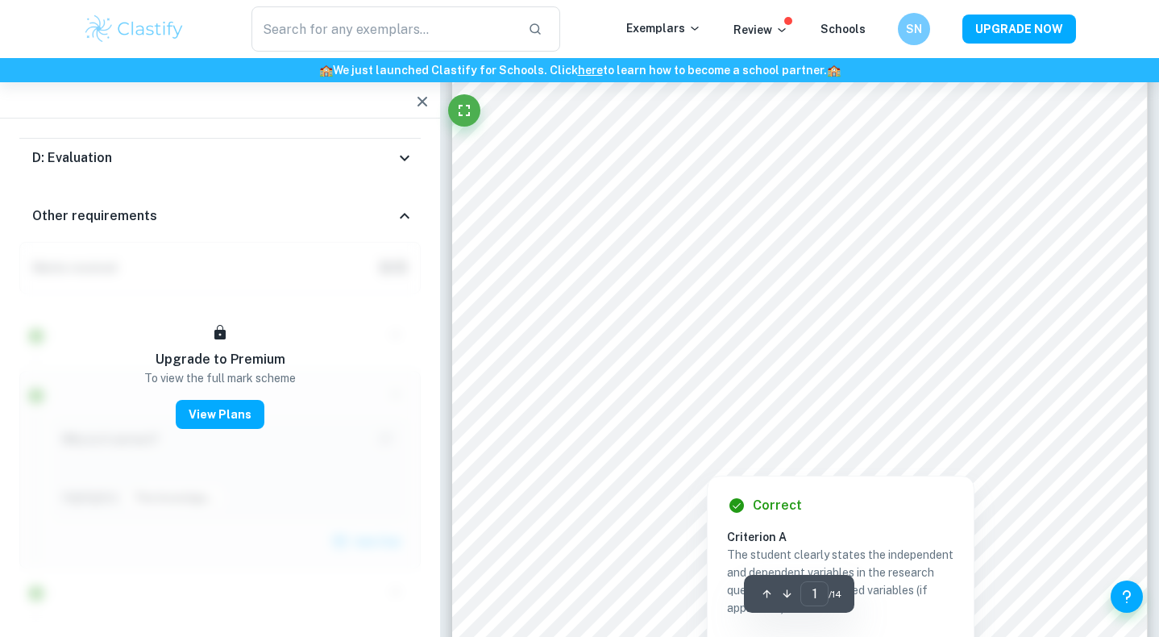
click at [778, 438] on div at bounding box center [893, 445] width 337 height 23
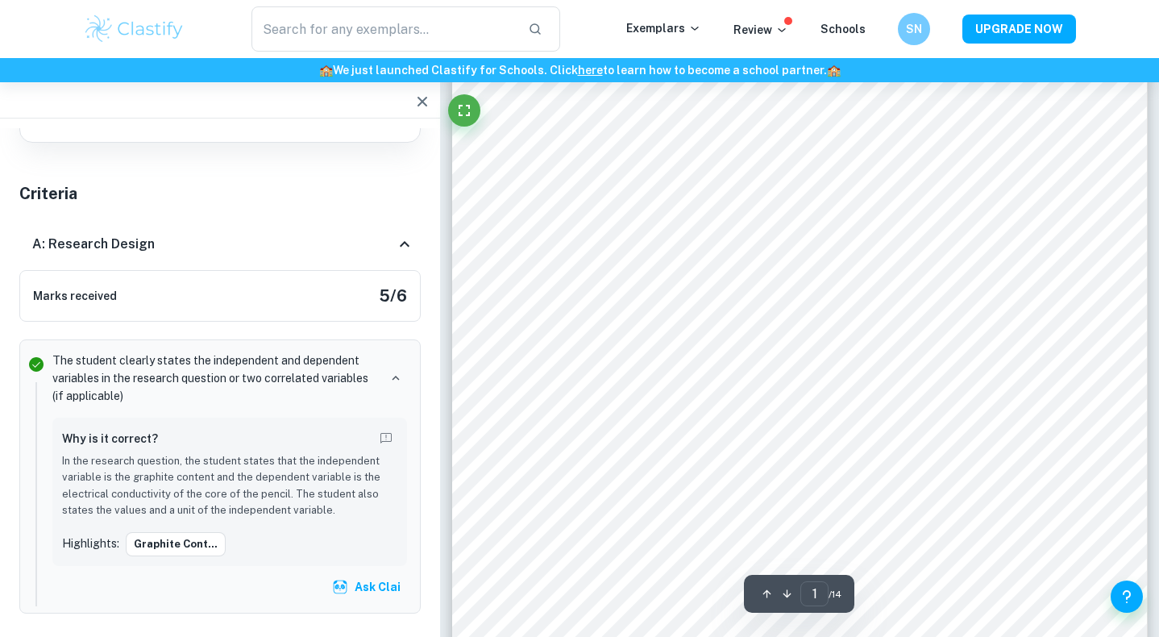
scroll to position [28, 0]
